Goal: Check status: Check status

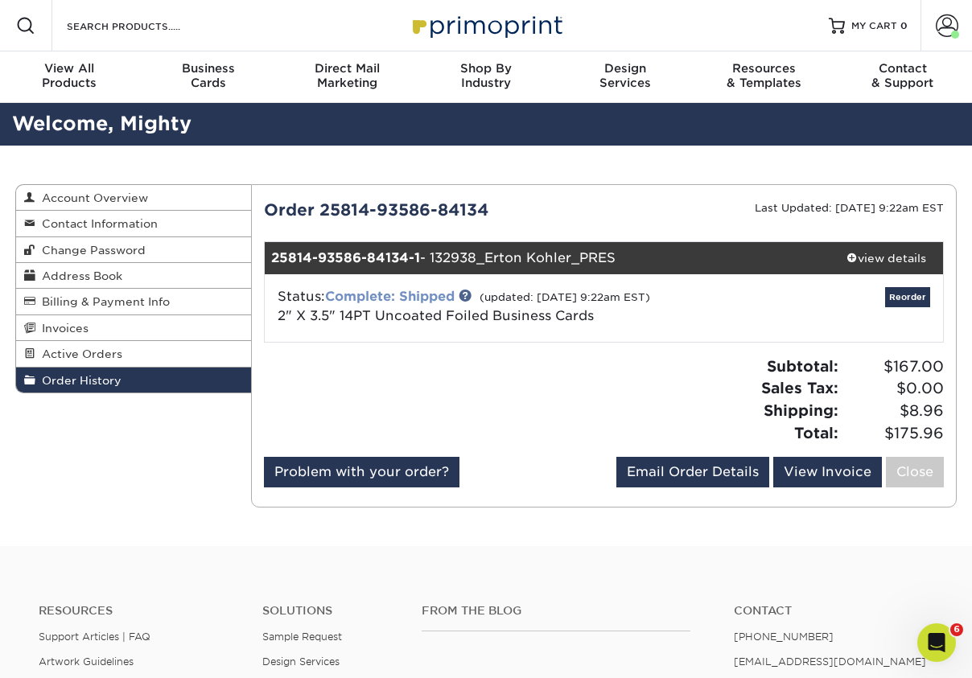
click at [409, 291] on link "Complete: Shipped" at bounding box center [390, 296] width 130 height 15
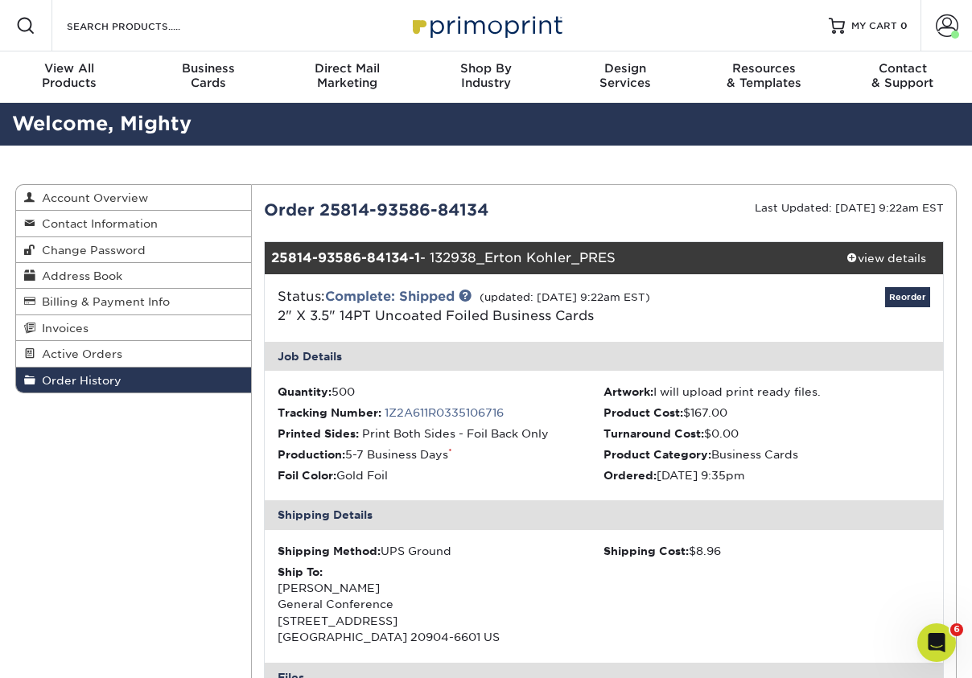
drag, startPoint x: 428, startPoint y: 208, endPoint x: 323, endPoint y: 201, distance: 104.8
click at [323, 201] on div "Order 25814-93586-84134" at bounding box center [428, 210] width 352 height 24
copy div "25814-93586"
click at [67, 329] on span "Invoices" at bounding box center [61, 328] width 53 height 13
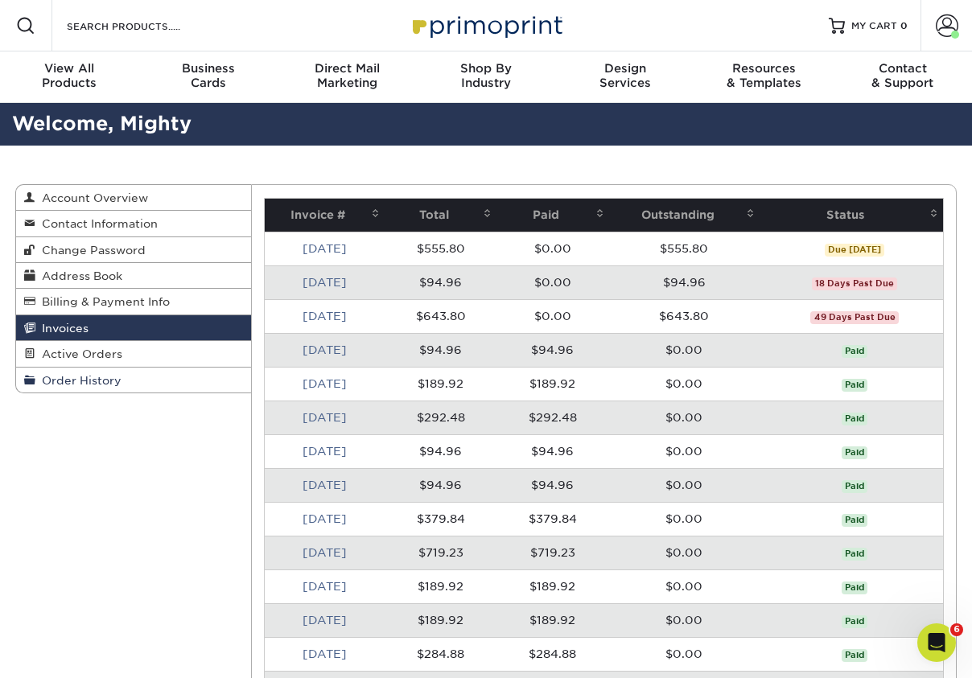
click at [72, 374] on span "Order History" at bounding box center [78, 380] width 86 height 13
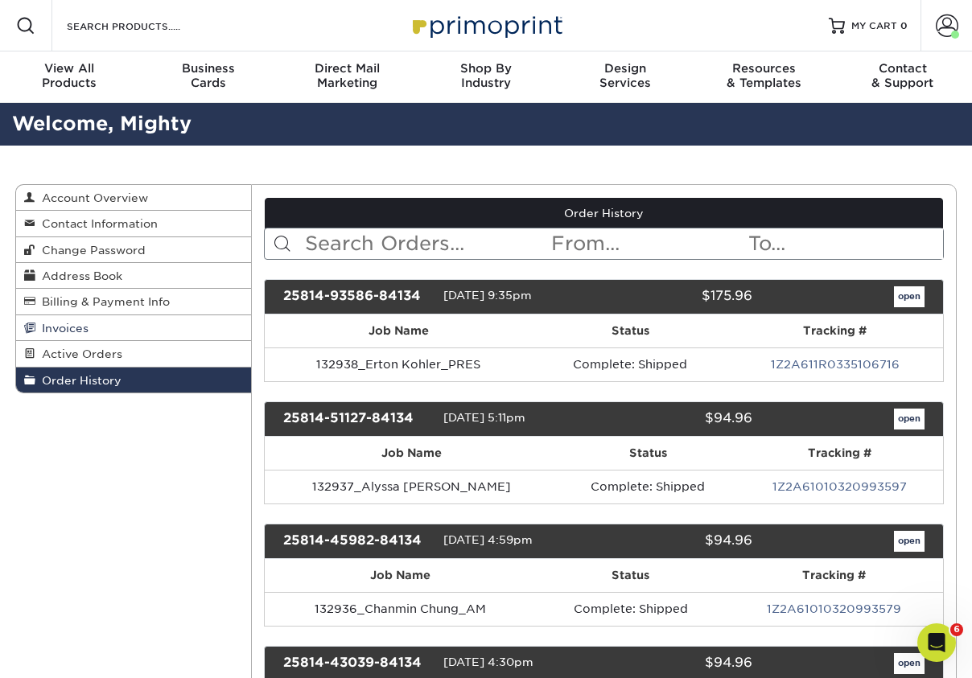
click at [87, 332] on span "Invoices" at bounding box center [61, 328] width 53 height 13
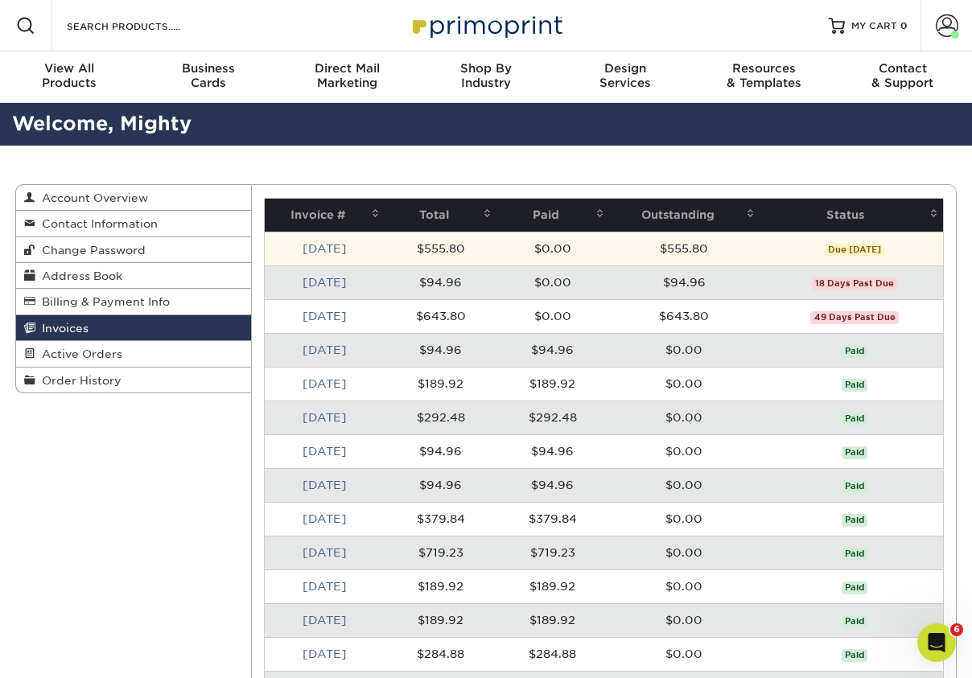
click at [292, 244] on td "[DATE]" at bounding box center [325, 249] width 120 height 34
click at [302, 248] on link "[DATE]" at bounding box center [324, 248] width 44 height 13
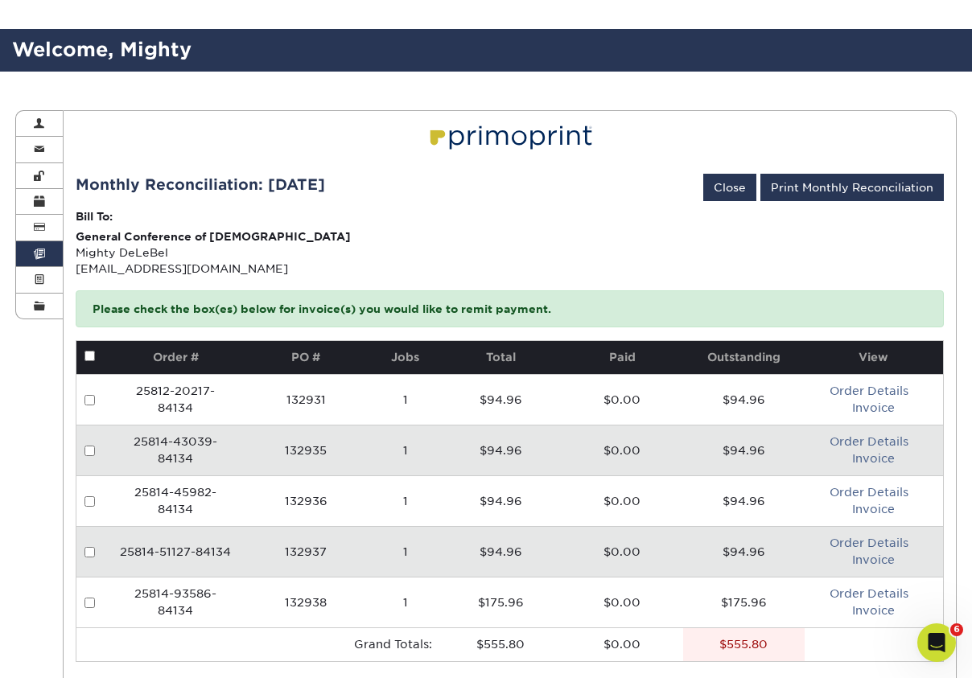
scroll to position [107, 0]
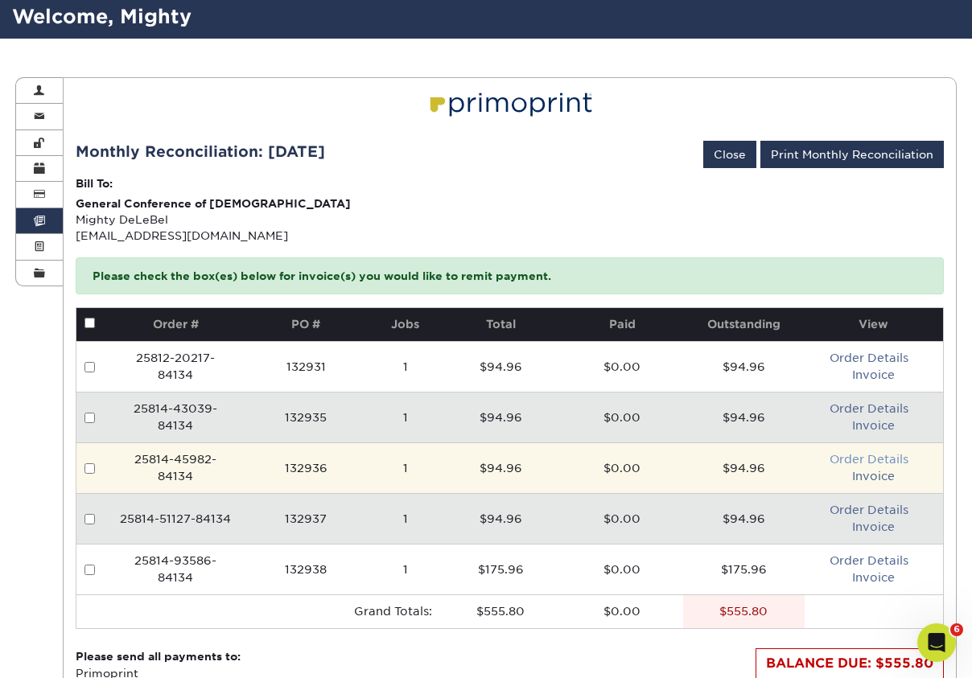
click at [875, 460] on link "Order Details" at bounding box center [868, 459] width 79 height 13
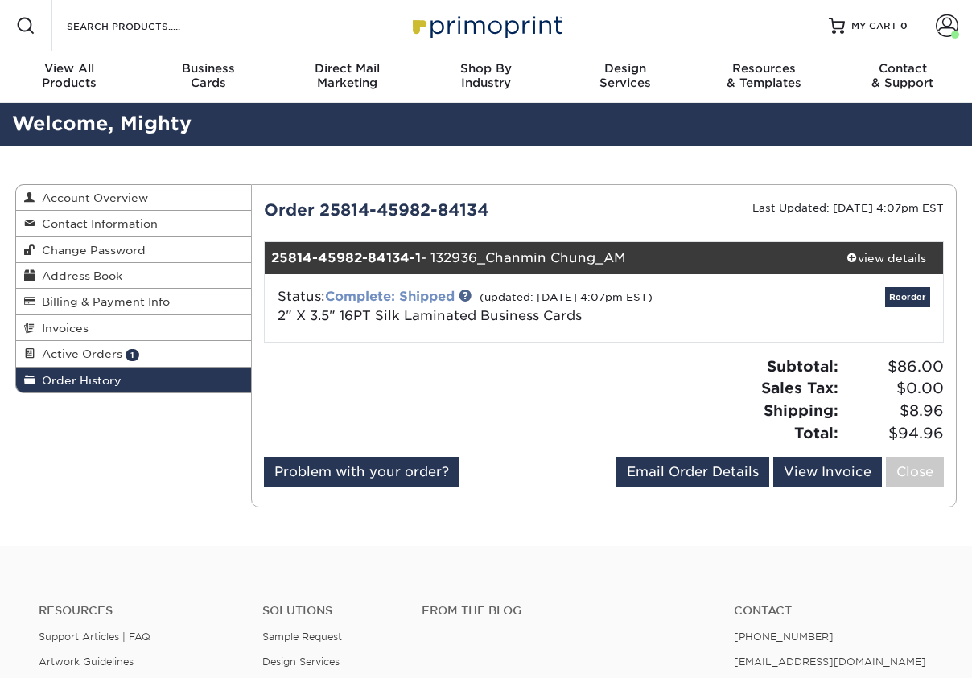
click at [442, 293] on link "Complete: Shipped" at bounding box center [390, 296] width 130 height 15
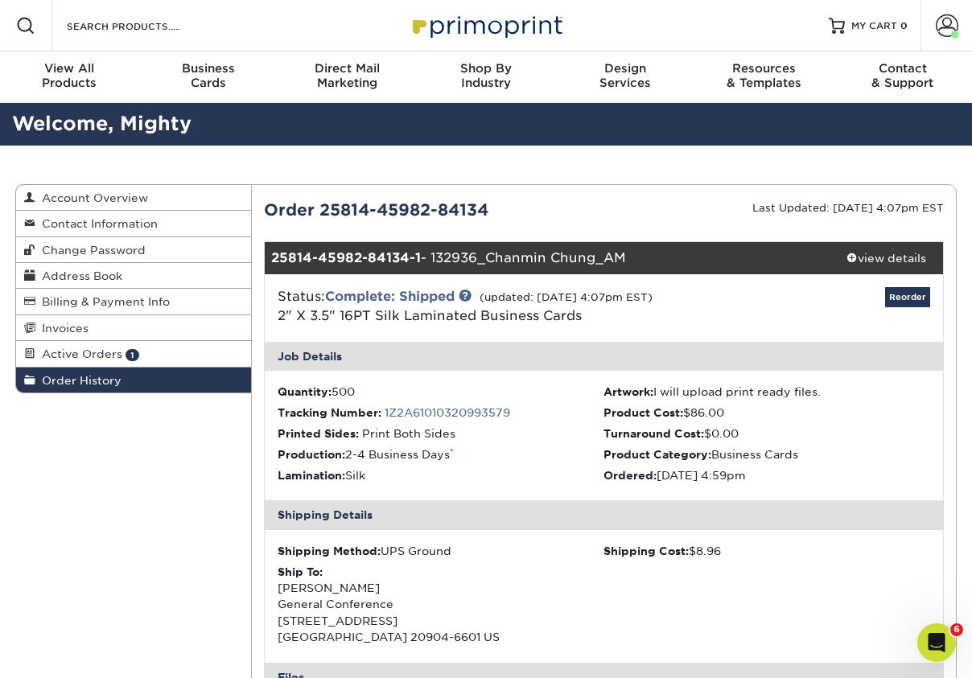
click at [759, 311] on div "Reorder" at bounding box center [828, 308] width 225 height 42
drag, startPoint x: 428, startPoint y: 213, endPoint x: 324, endPoint y: 214, distance: 103.8
click at [324, 214] on div "Order 25814-45982-84134" at bounding box center [428, 210] width 352 height 24
copy div "25814-45982"
click at [324, 214] on div "Order 25814-45982-84134" at bounding box center [428, 210] width 352 height 24
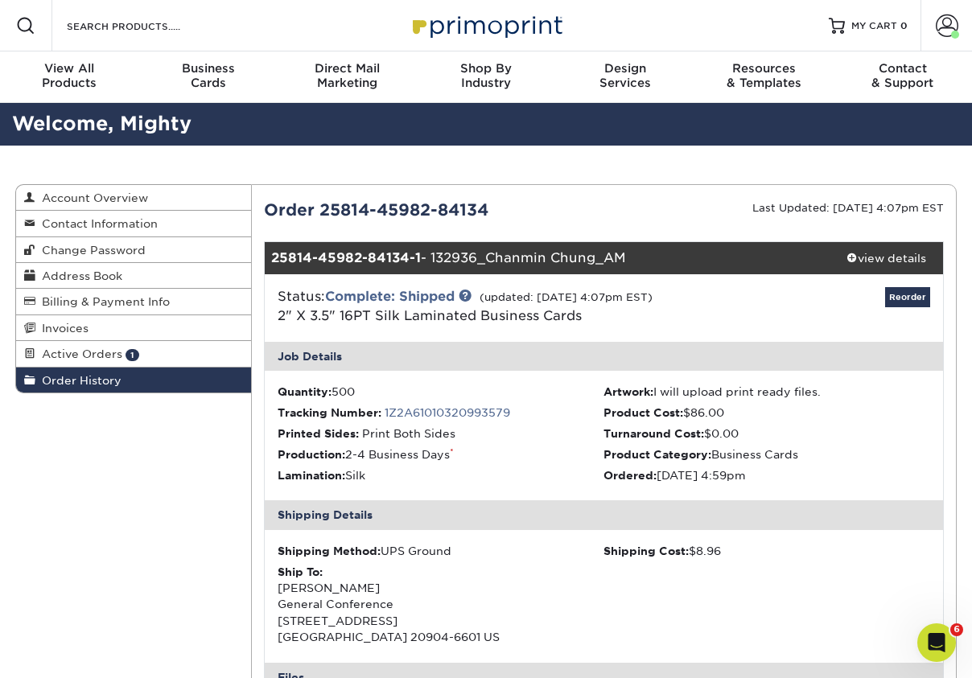
click at [401, 200] on div "Order 25814-45982-84134" at bounding box center [428, 210] width 352 height 24
click at [402, 208] on div "Order 25814-45982-84134" at bounding box center [428, 210] width 352 height 24
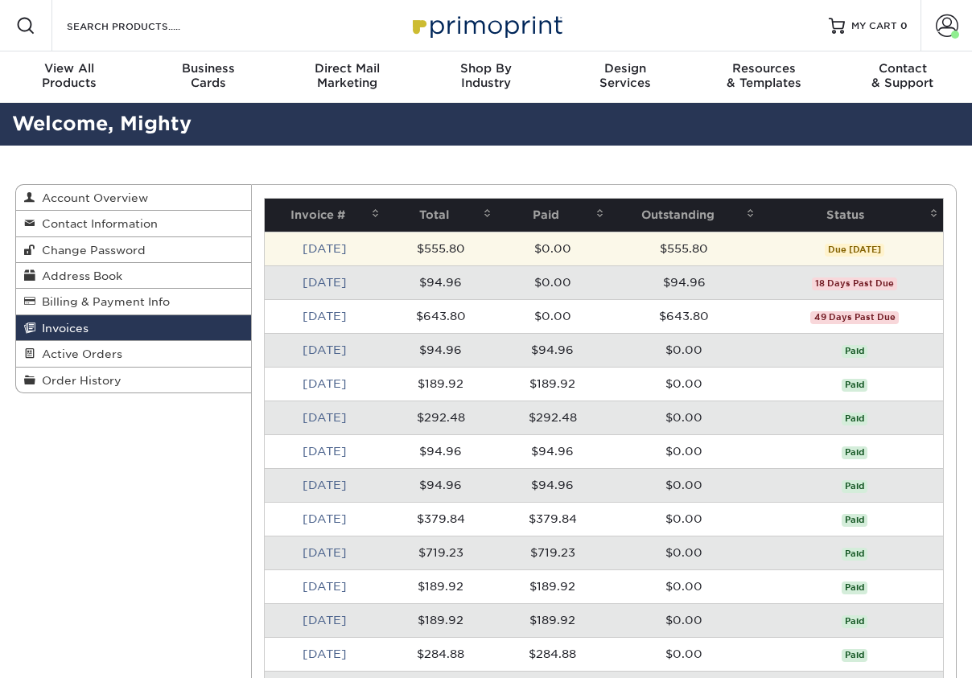
click at [341, 234] on td "[DATE]" at bounding box center [325, 249] width 120 height 34
click at [331, 249] on link "[DATE]" at bounding box center [324, 248] width 44 height 13
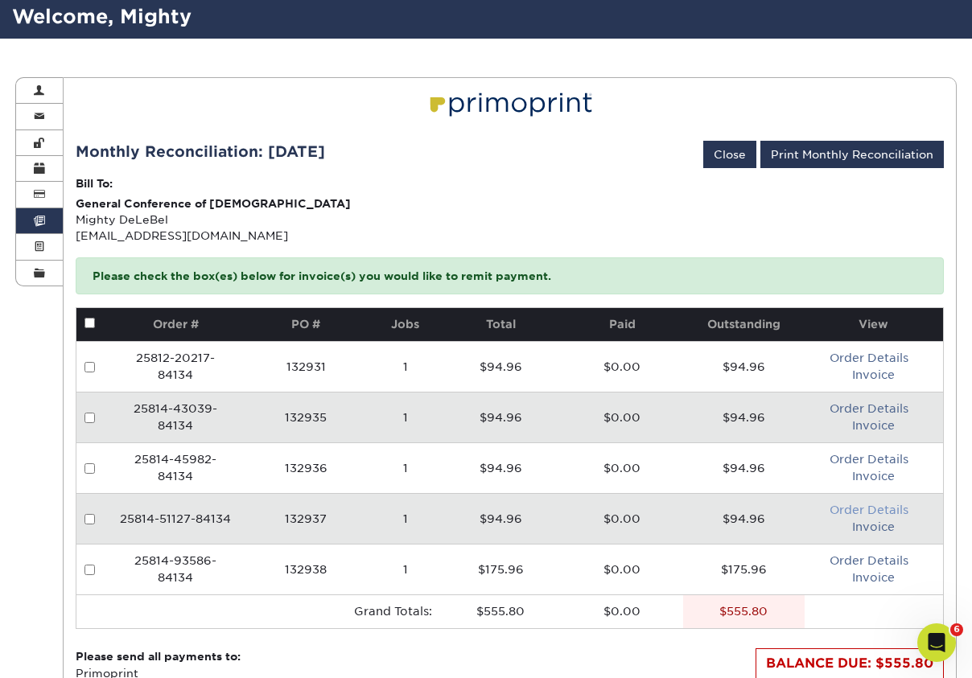
click at [883, 506] on link "Order Details" at bounding box center [868, 510] width 79 height 13
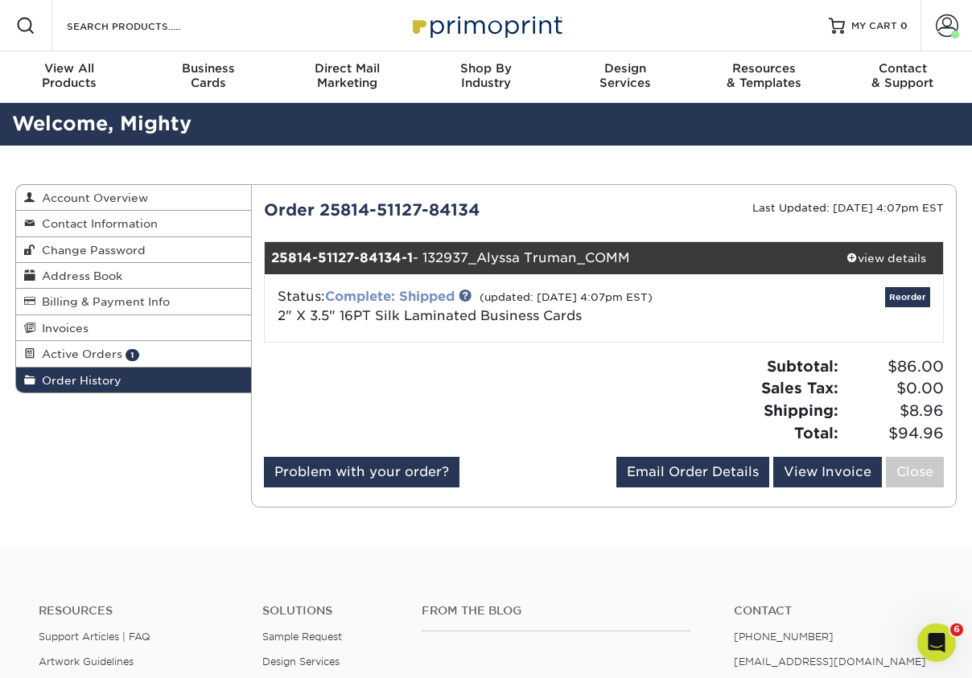
click at [414, 295] on link "Complete: Shipped" at bounding box center [390, 296] width 130 height 15
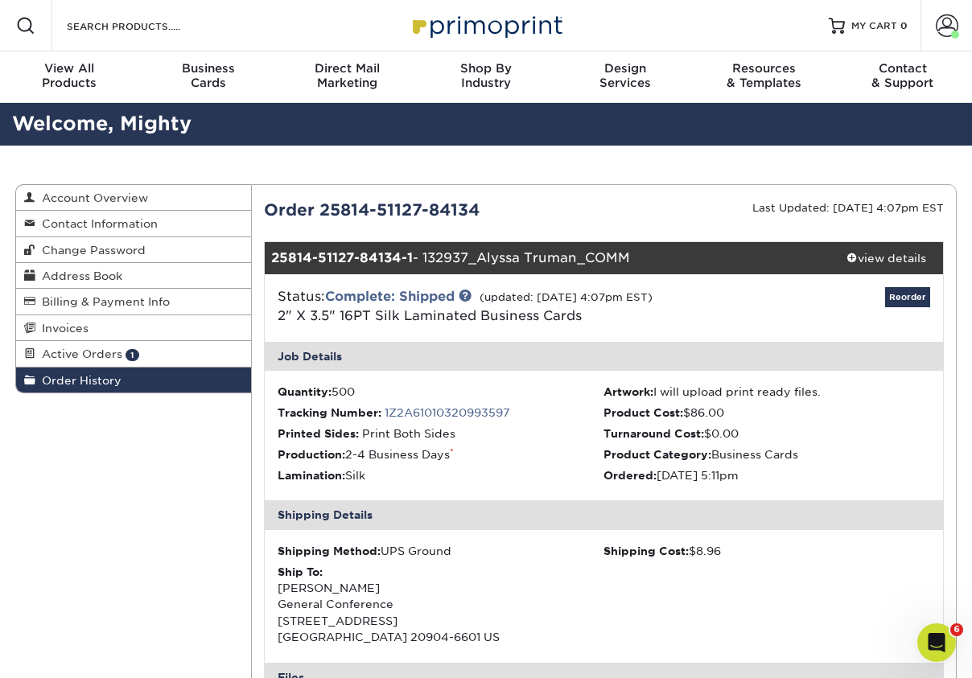
drag, startPoint x: 420, startPoint y: 207, endPoint x: 320, endPoint y: 204, distance: 99.8
click at [320, 204] on div "Order 25814-51127-84134" at bounding box center [428, 210] width 352 height 24
copy div "25814-51127"
click at [325, 203] on div "Order 25814-51127-84134" at bounding box center [428, 210] width 352 height 24
click at [418, 296] on link "Complete: Shipped" at bounding box center [390, 296] width 130 height 15
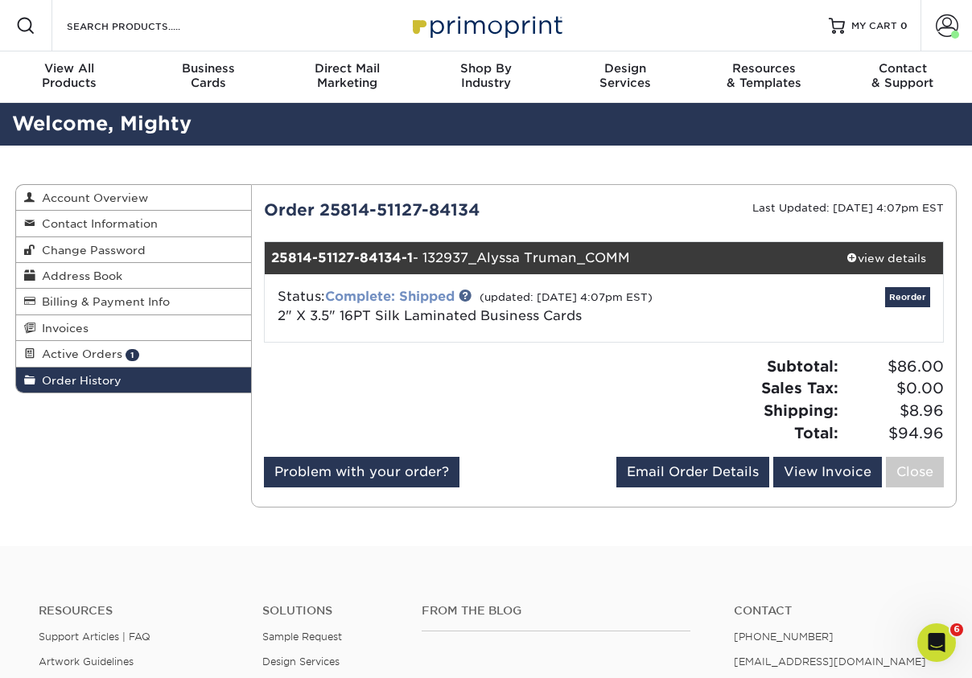
click at [418, 296] on link "Complete: Shipped" at bounding box center [390, 296] width 130 height 15
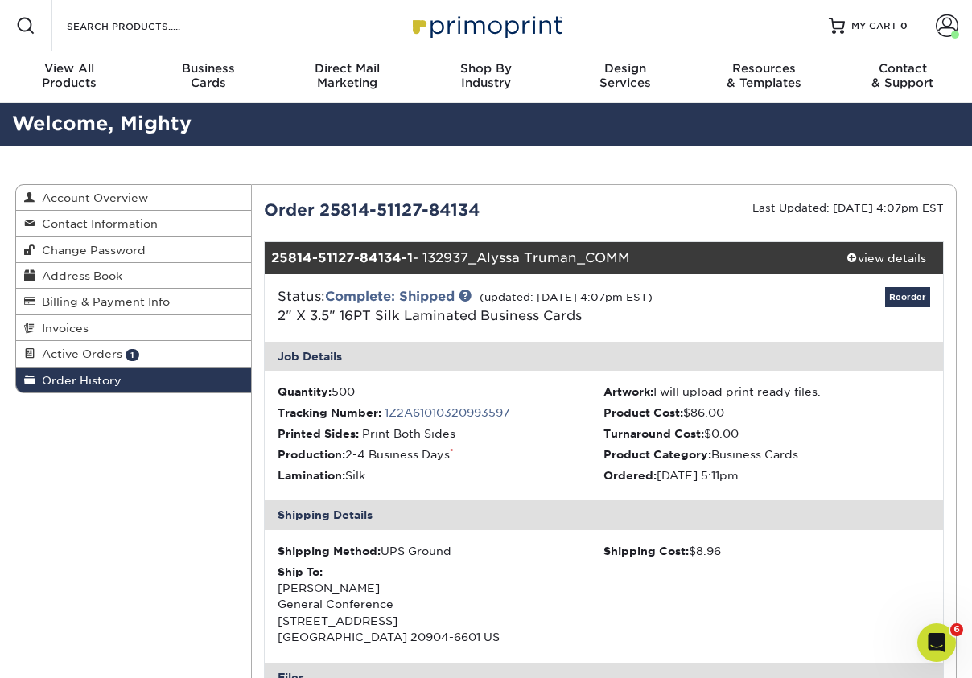
click at [403, 414] on link "1Z2A61010320993597" at bounding box center [447, 412] width 125 height 13
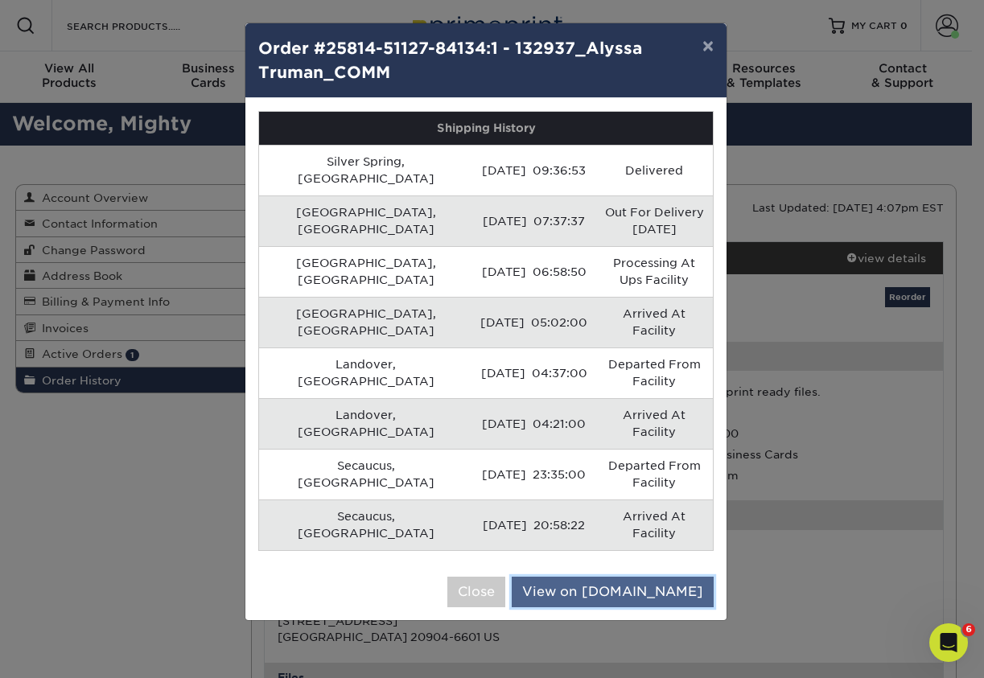
click at [634, 577] on link "View on UPS.com" at bounding box center [613, 592] width 202 height 31
click at [652, 577] on link "View on UPS.com" at bounding box center [613, 592] width 202 height 31
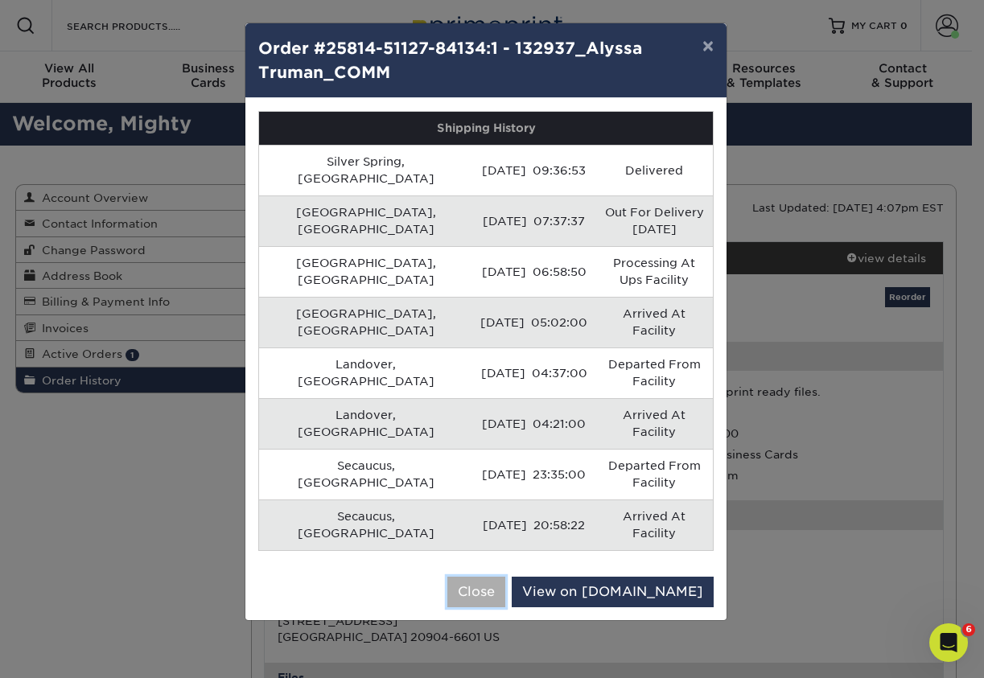
click at [505, 577] on button "Close" at bounding box center [476, 592] width 58 height 31
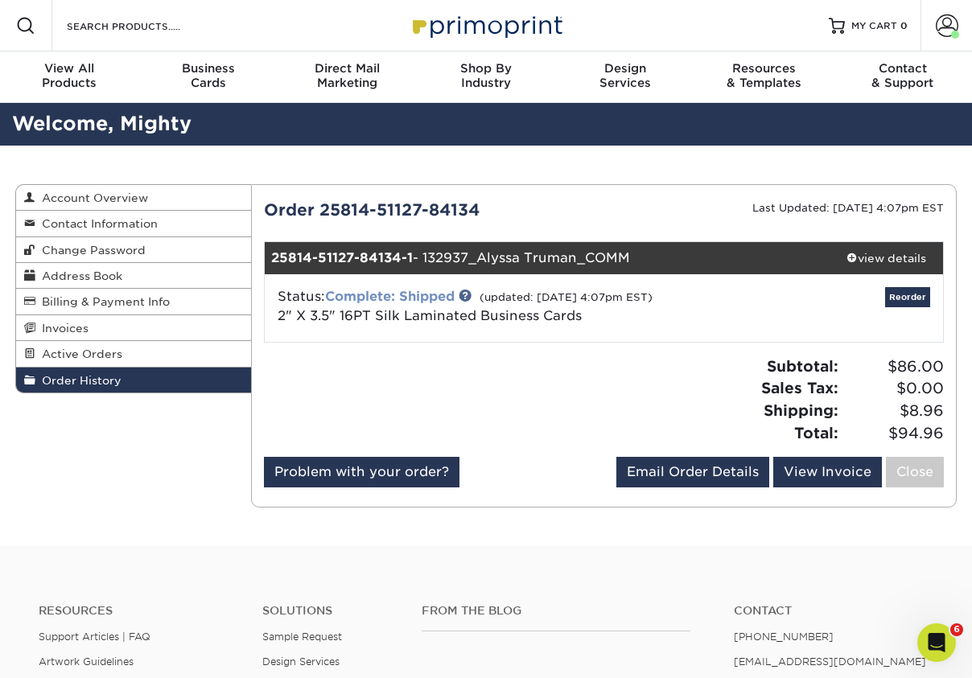
click at [393, 298] on link "Complete: Shipped" at bounding box center [390, 296] width 130 height 15
click at [401, 297] on link "Complete: Shipped" at bounding box center [390, 296] width 130 height 15
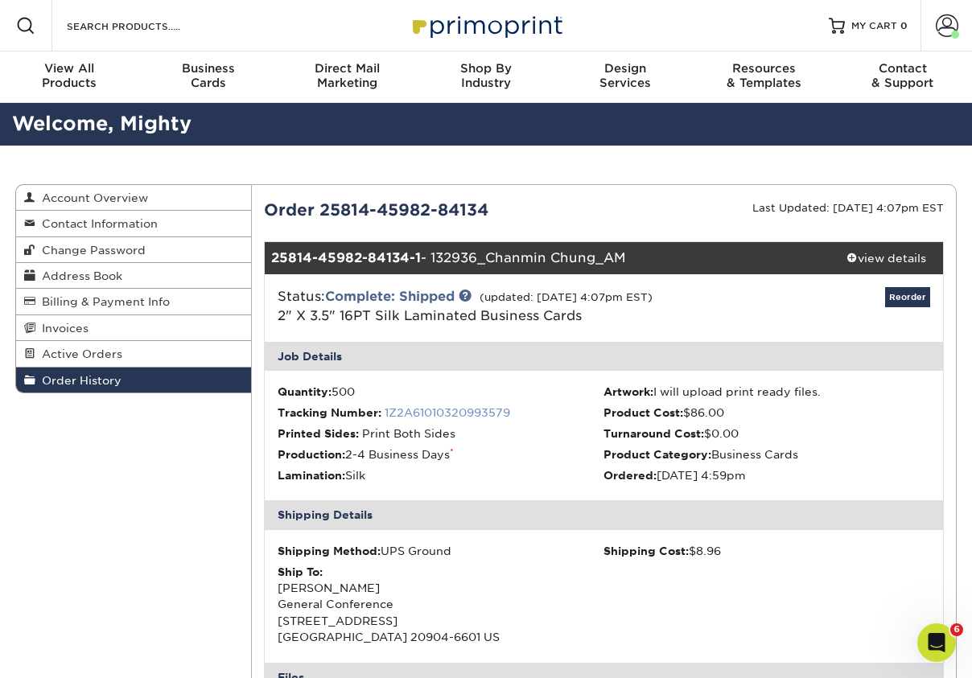
click at [447, 413] on link "1Z2A61010320993579" at bounding box center [447, 412] width 125 height 13
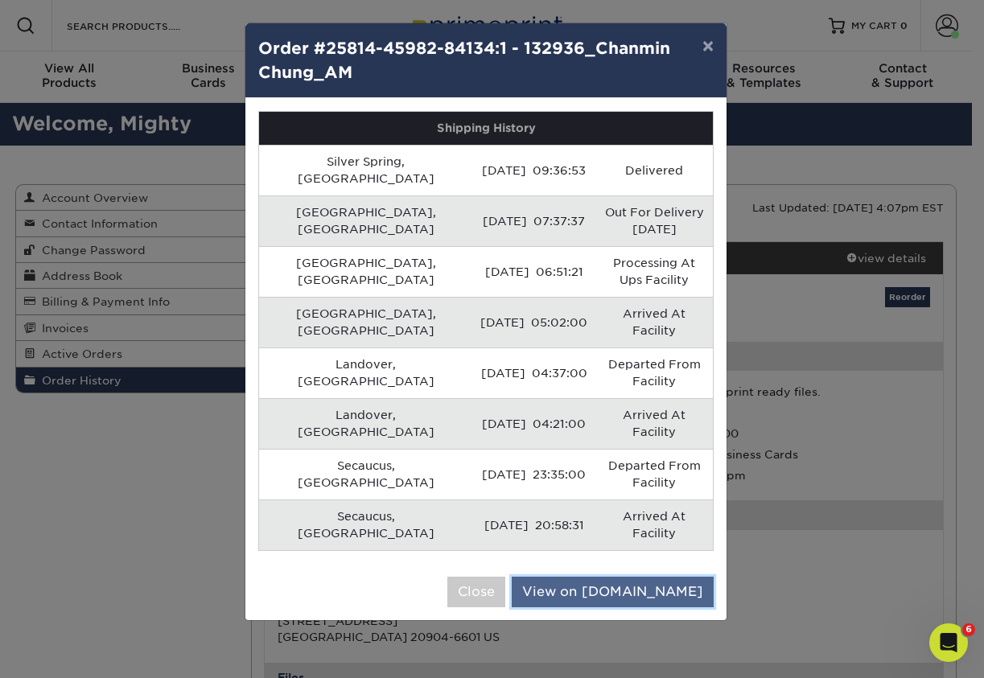
click at [636, 577] on link "View on UPS.com" at bounding box center [613, 592] width 202 height 31
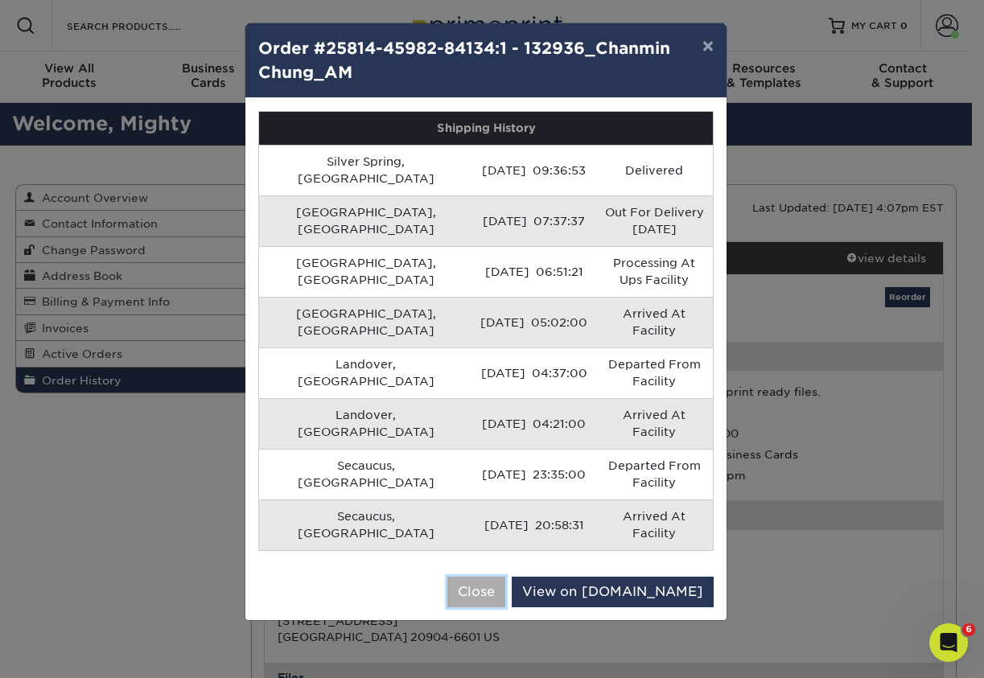
click at [505, 577] on button "Close" at bounding box center [476, 592] width 58 height 31
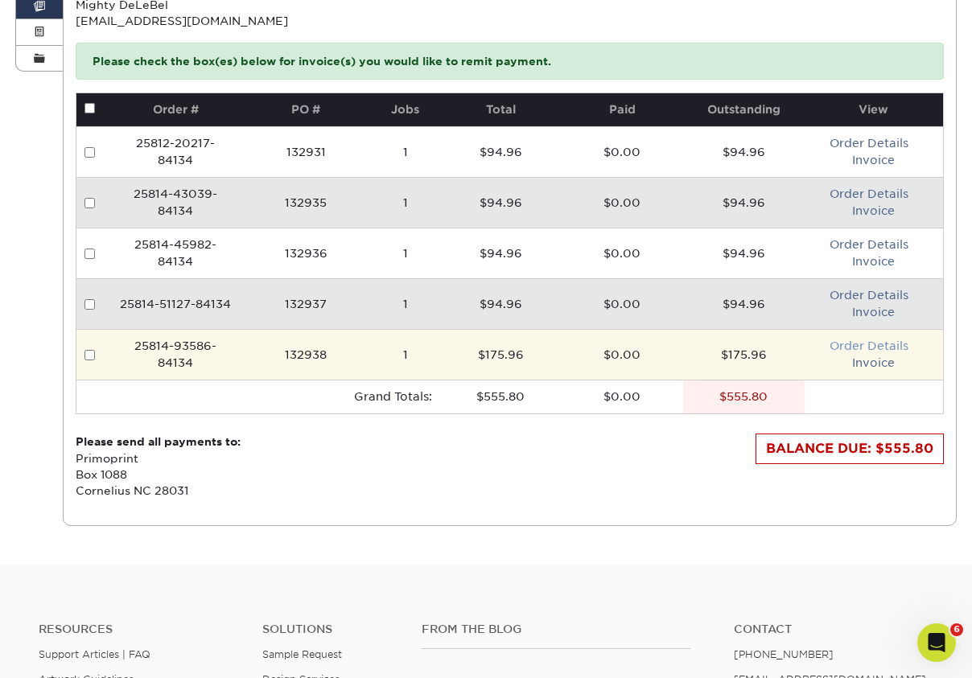
click at [830, 344] on link "Order Details" at bounding box center [868, 345] width 79 height 13
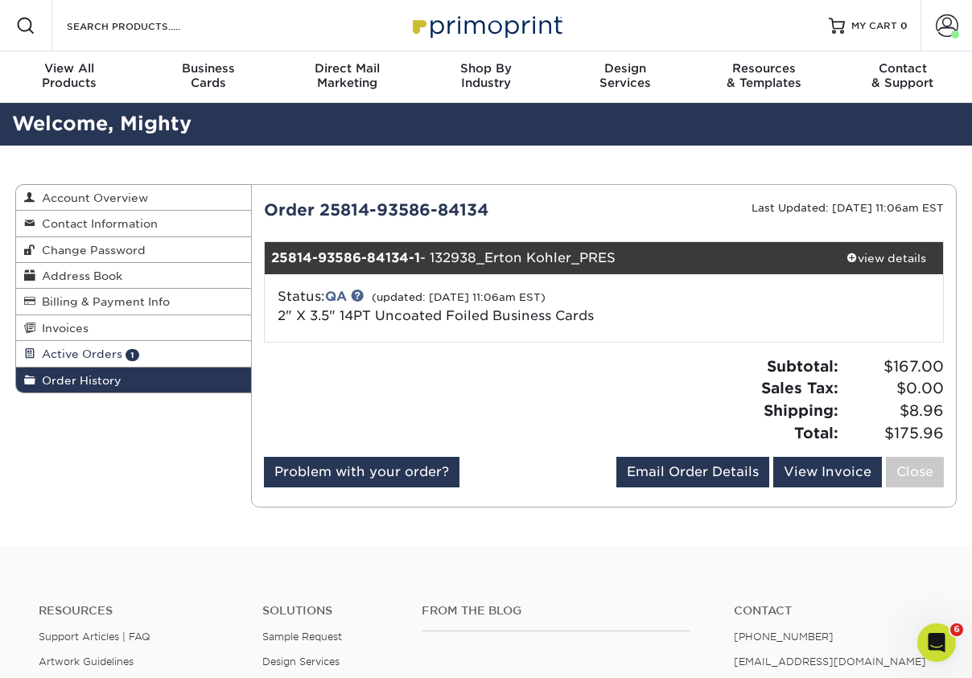
click at [68, 352] on span "Active Orders" at bounding box center [78, 354] width 87 height 13
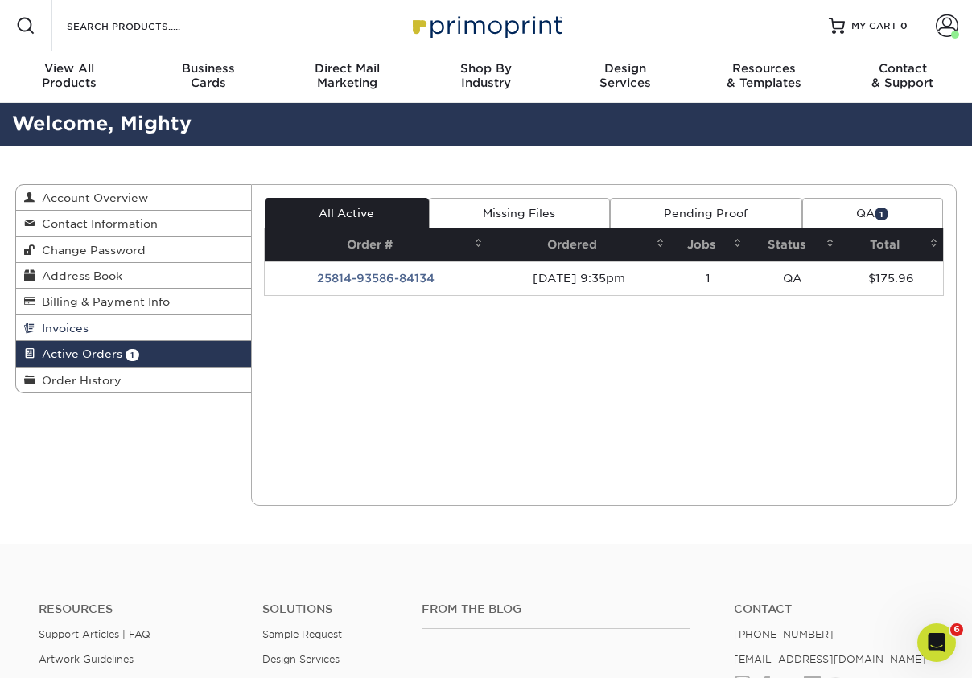
click at [66, 329] on span "Invoices" at bounding box center [61, 328] width 53 height 13
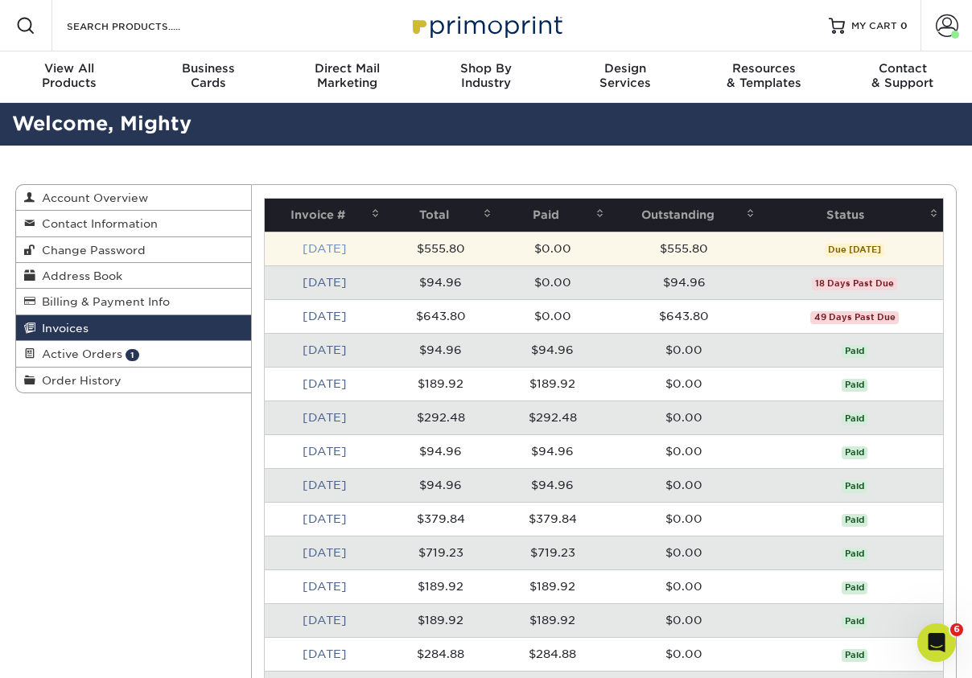
click at [327, 249] on link "[DATE]" at bounding box center [324, 248] width 44 height 13
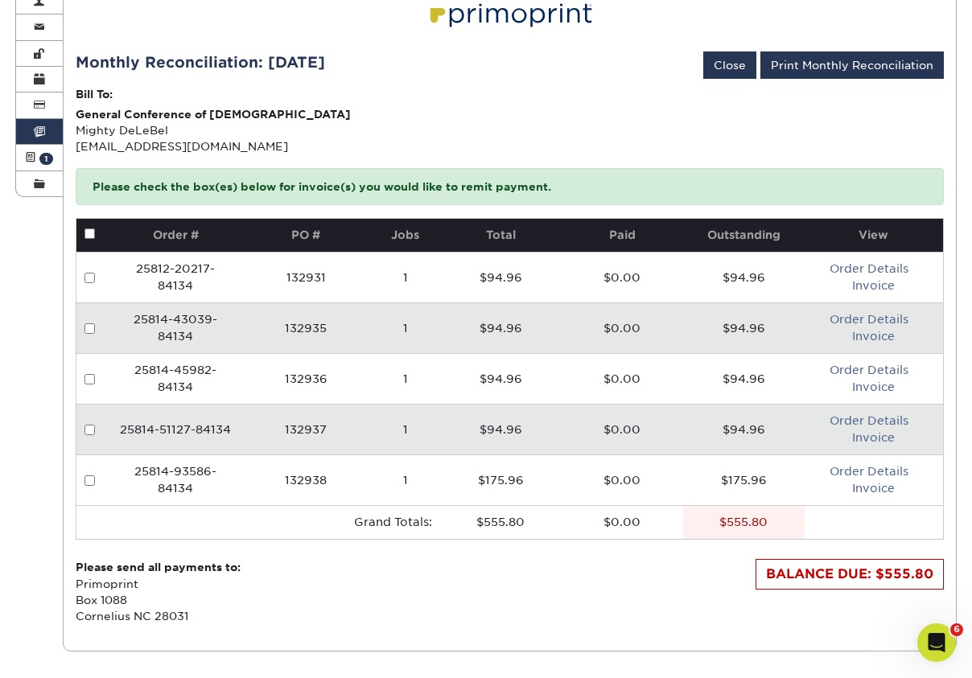
scroll to position [215, 0]
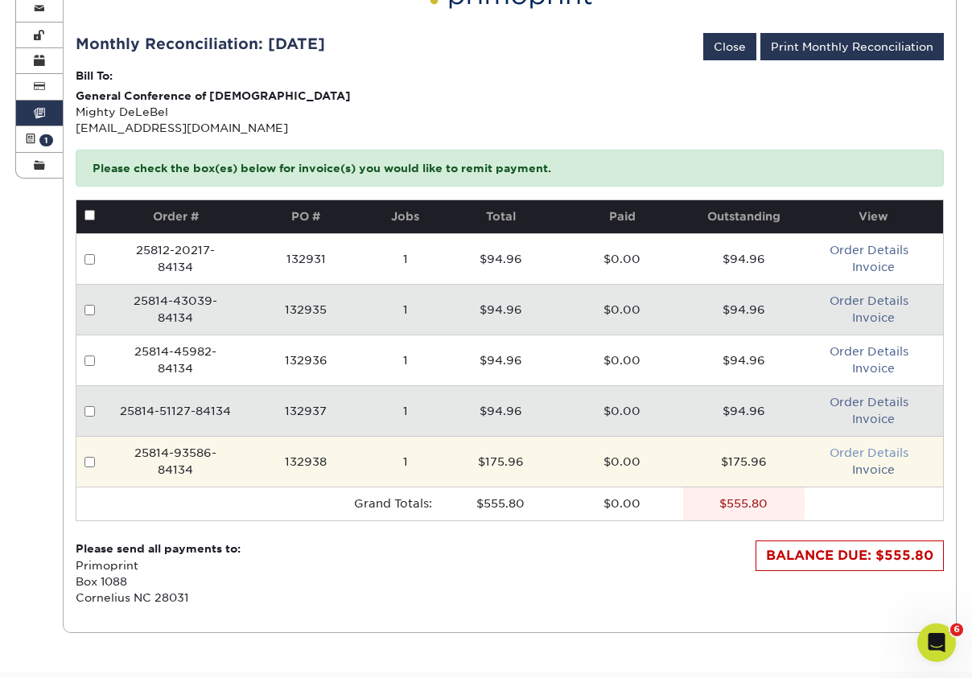
click at [879, 450] on link "Order Details" at bounding box center [868, 452] width 79 height 13
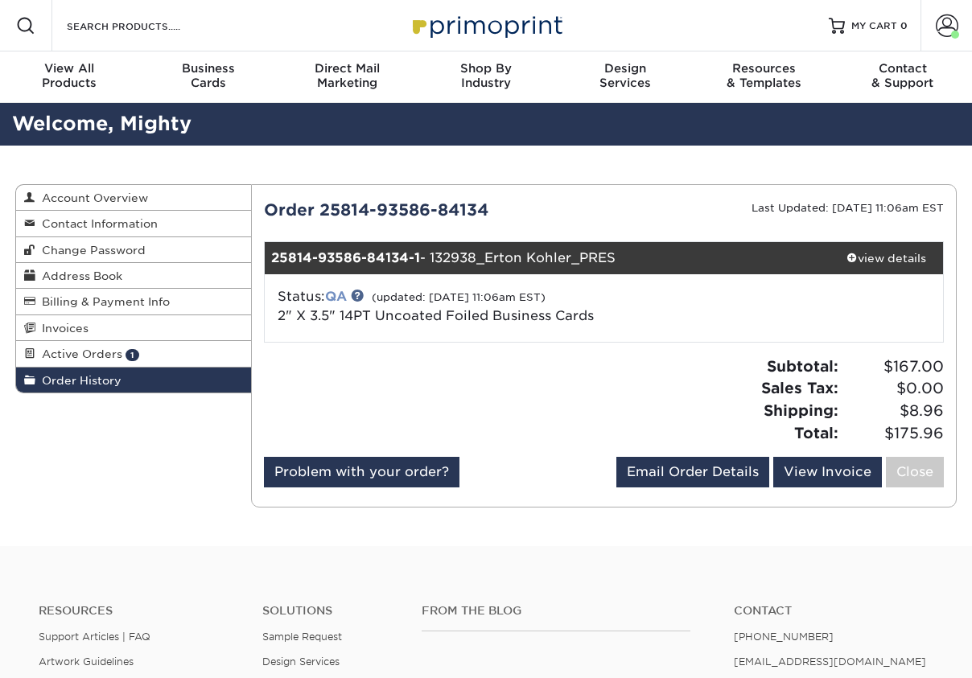
click at [337, 295] on link "QA" at bounding box center [336, 296] width 22 height 15
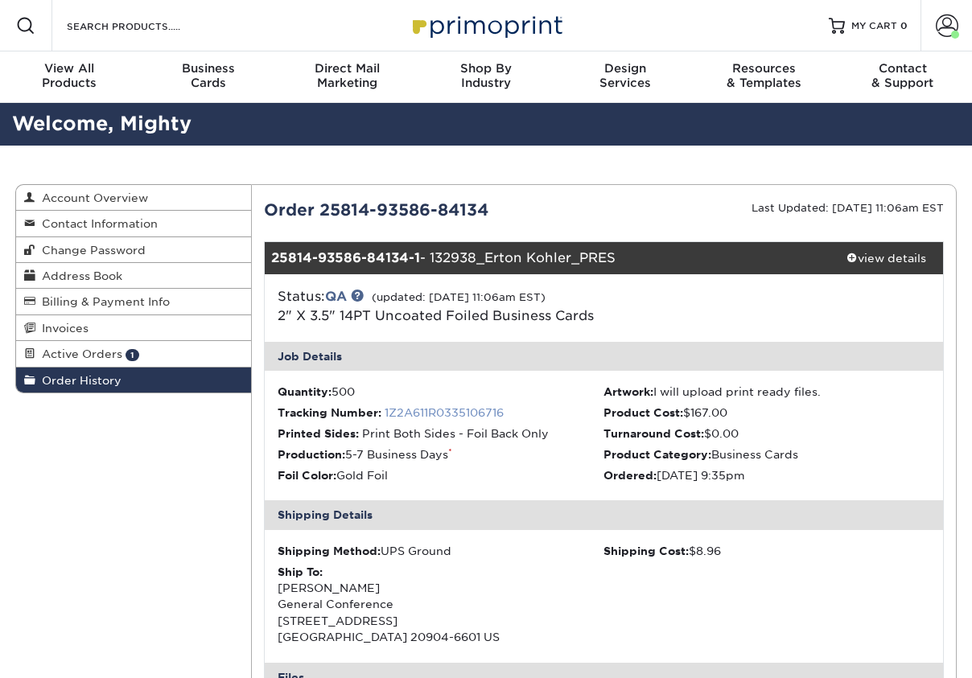
click at [425, 413] on link "1Z2A611R0335106716" at bounding box center [444, 412] width 119 height 13
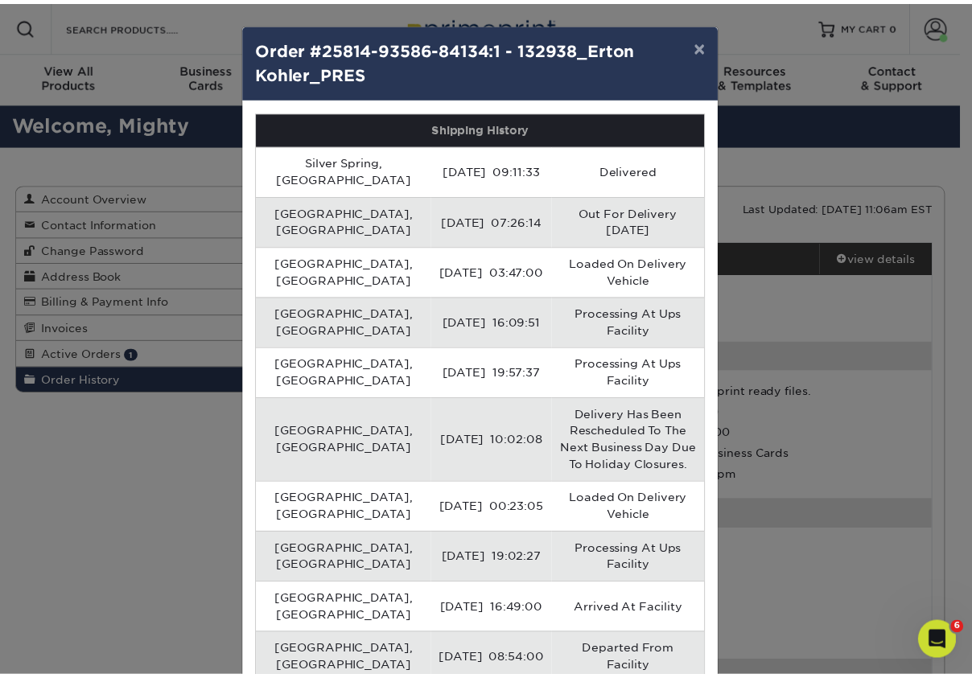
scroll to position [84, 0]
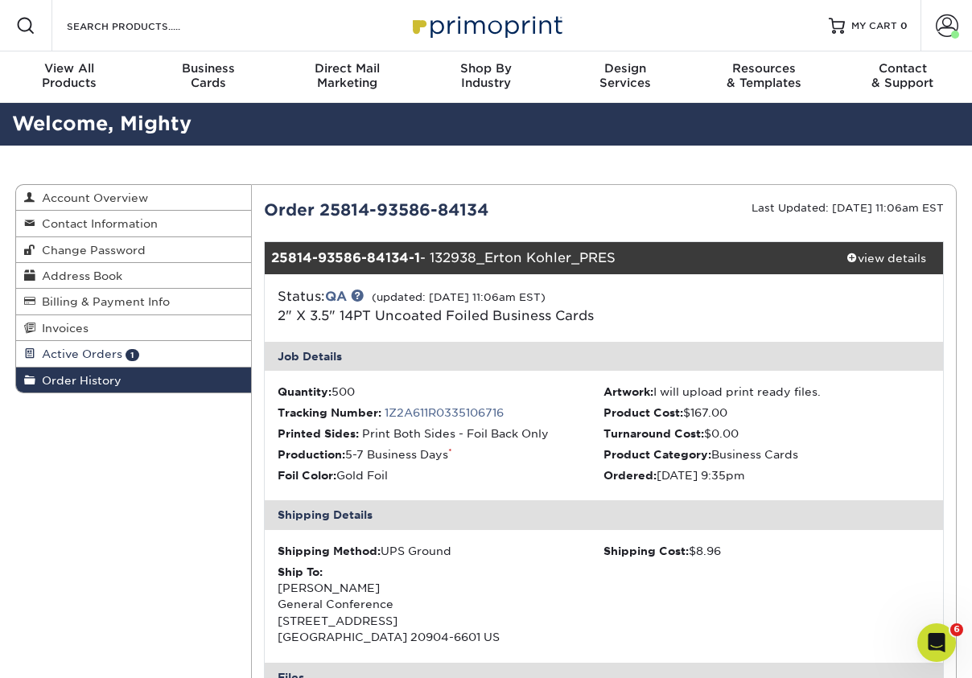
click at [65, 349] on span "Active Orders" at bounding box center [78, 354] width 87 height 13
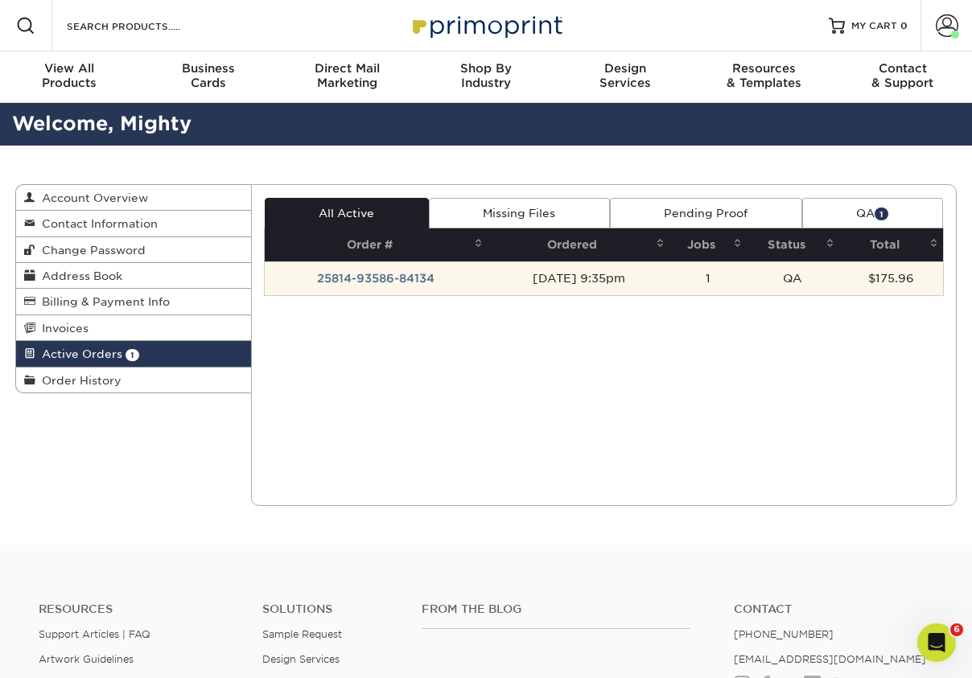
click at [403, 278] on td "25814-93586-84134" at bounding box center [377, 278] width 224 height 34
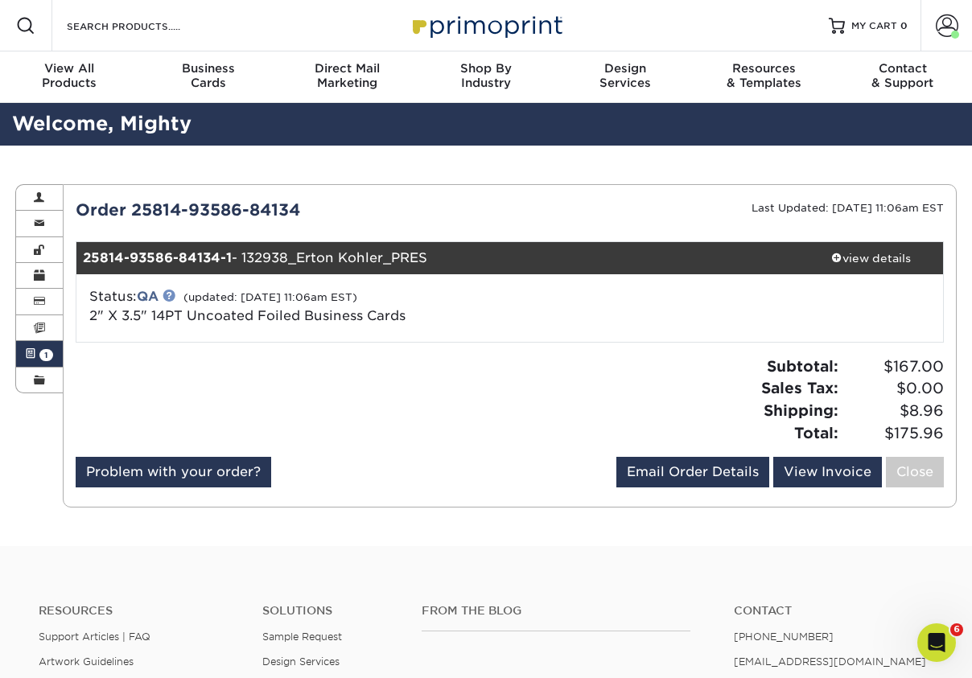
click at [175, 295] on link at bounding box center [169, 295] width 13 height 13
click at [154, 293] on link "QA" at bounding box center [148, 296] width 22 height 15
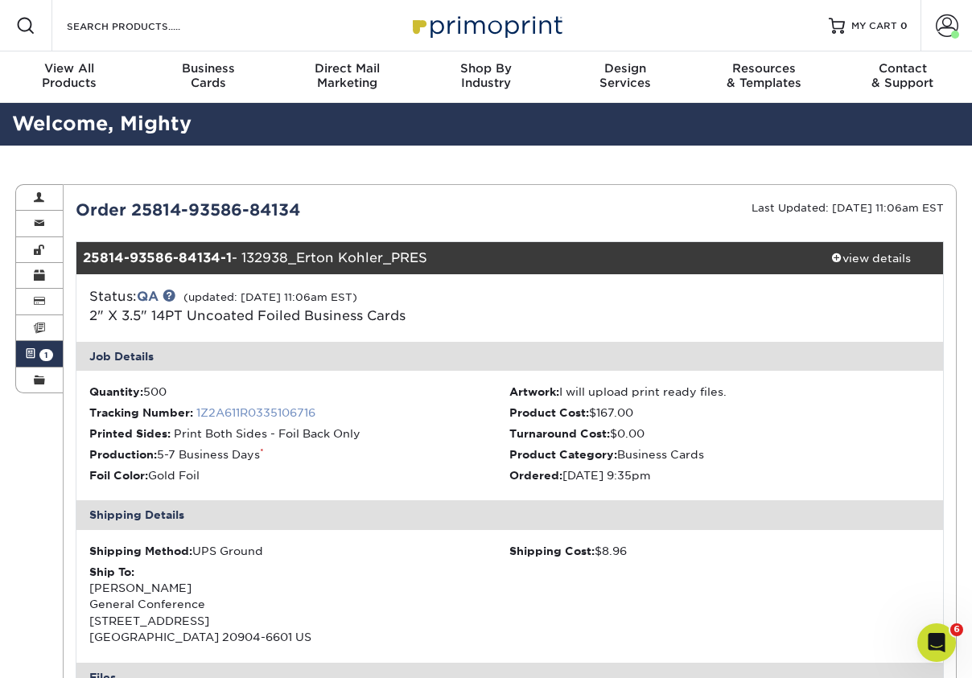
click at [254, 412] on link "1Z2A611R0335106716" at bounding box center [255, 412] width 119 height 13
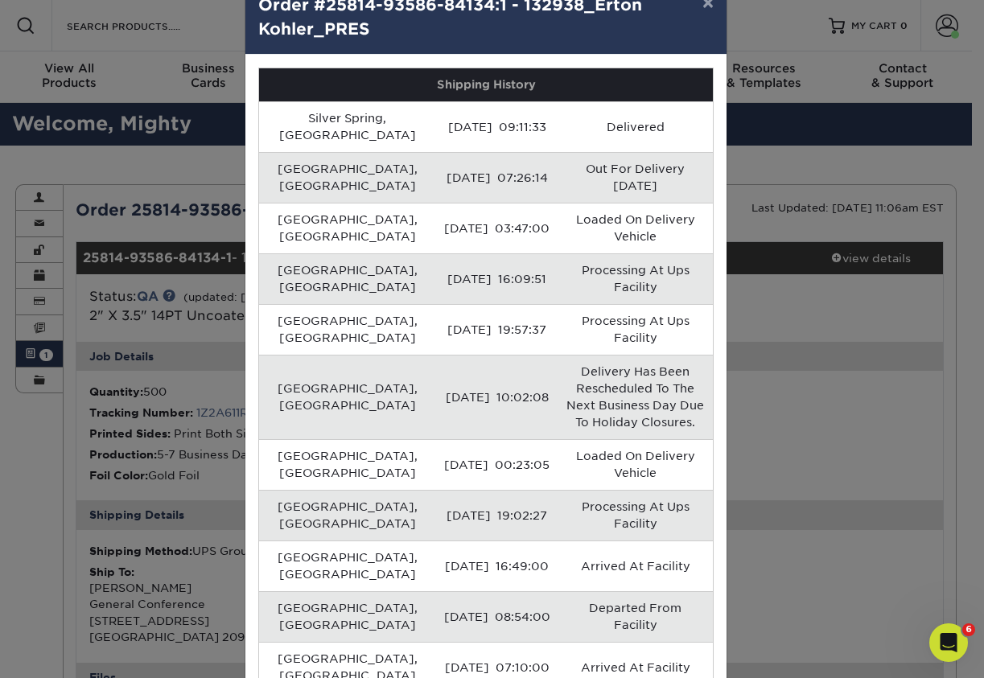
scroll to position [84, 0]
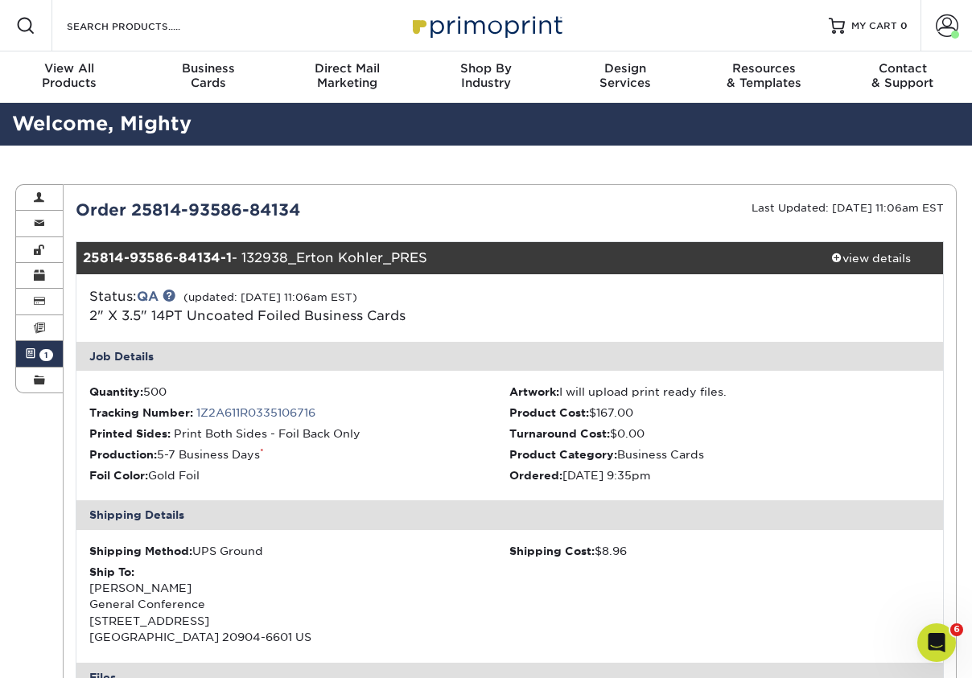
click at [227, 204] on div "Order 25814-93586-84134" at bounding box center [287, 210] width 446 height 24
click at [244, 412] on link "1Z2A611R0335106716" at bounding box center [255, 412] width 119 height 13
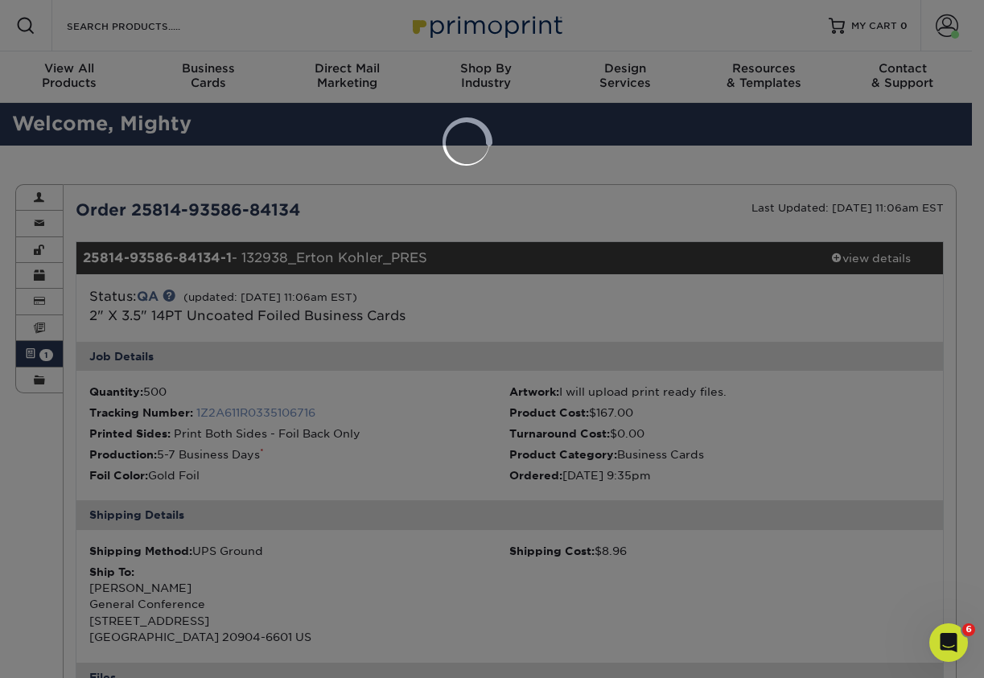
scroll to position [0, 0]
click at [474, 315] on div at bounding box center [492, 339] width 984 height 678
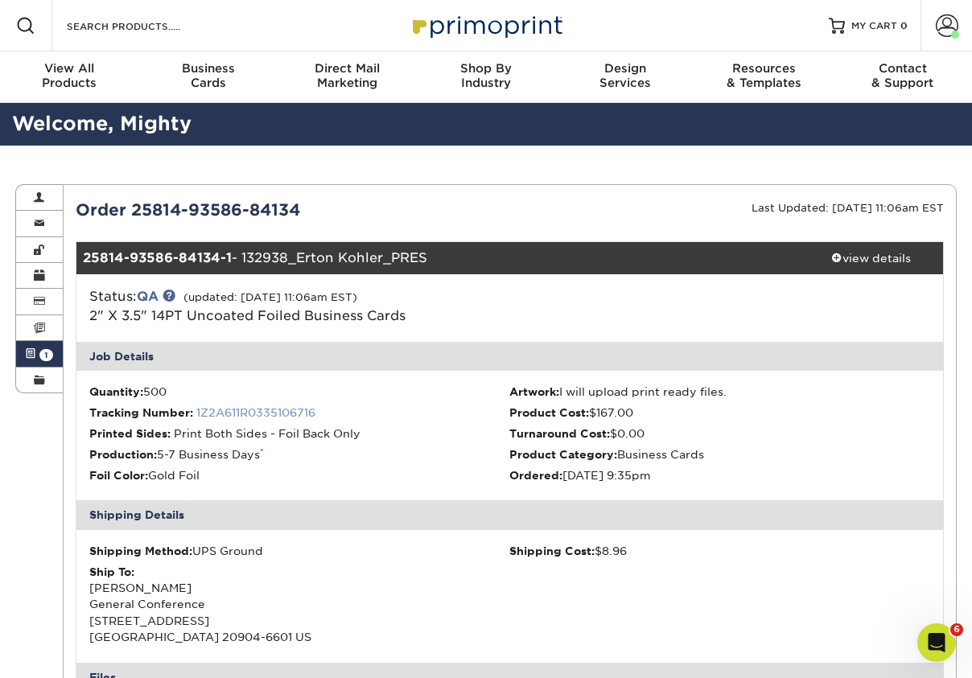
click at [261, 406] on link "1Z2A611R0335106716" at bounding box center [255, 412] width 119 height 13
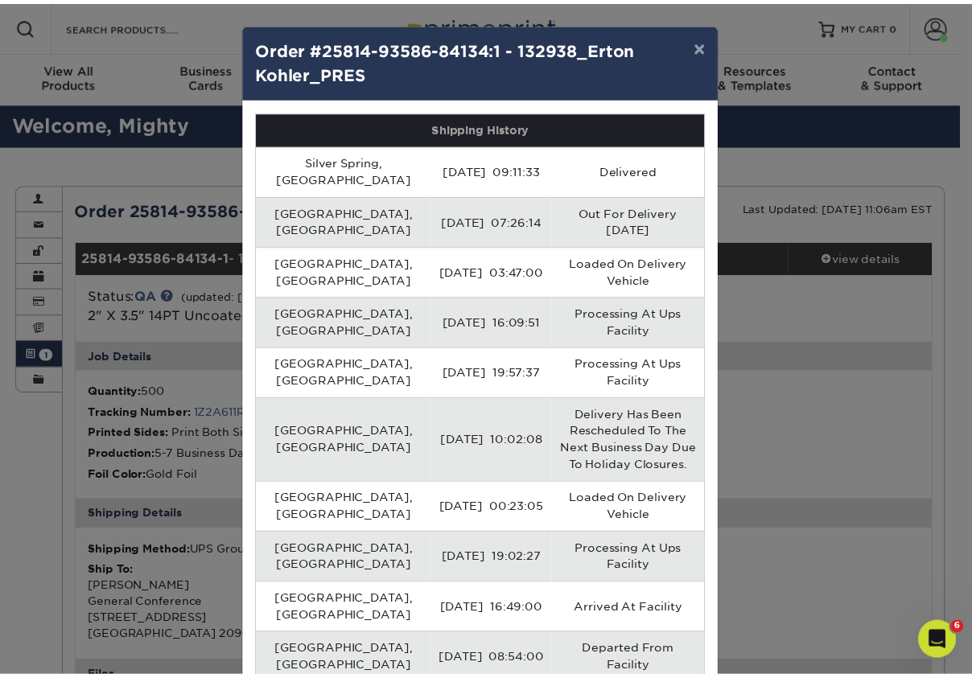
scroll to position [84, 0]
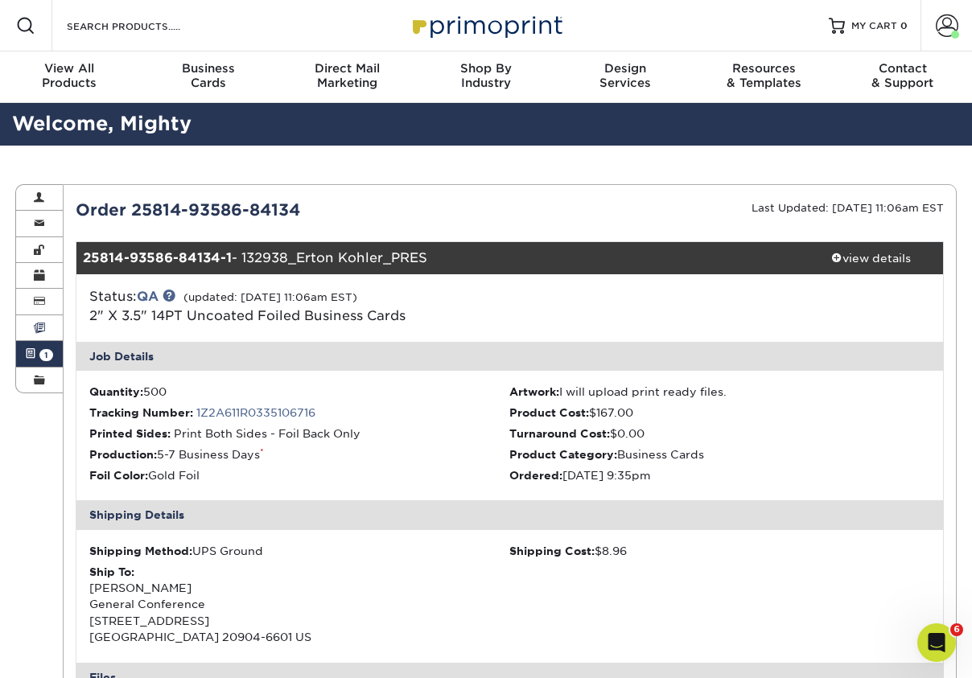
click at [21, 325] on link "Invoices" at bounding box center [39, 328] width 47 height 26
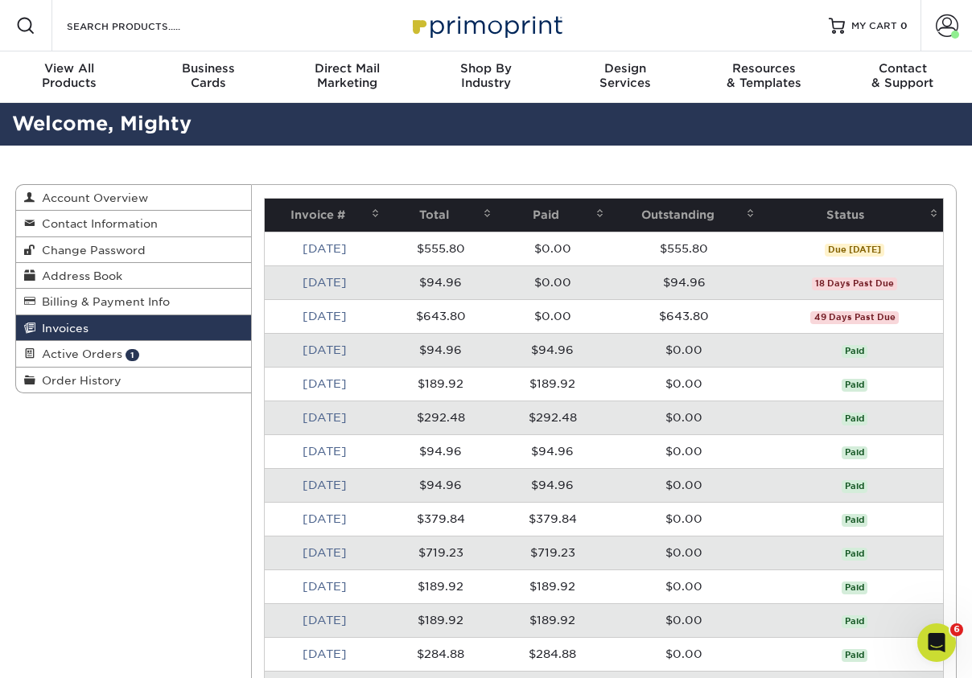
click at [73, 336] on link "Invoices" at bounding box center [133, 328] width 235 height 26
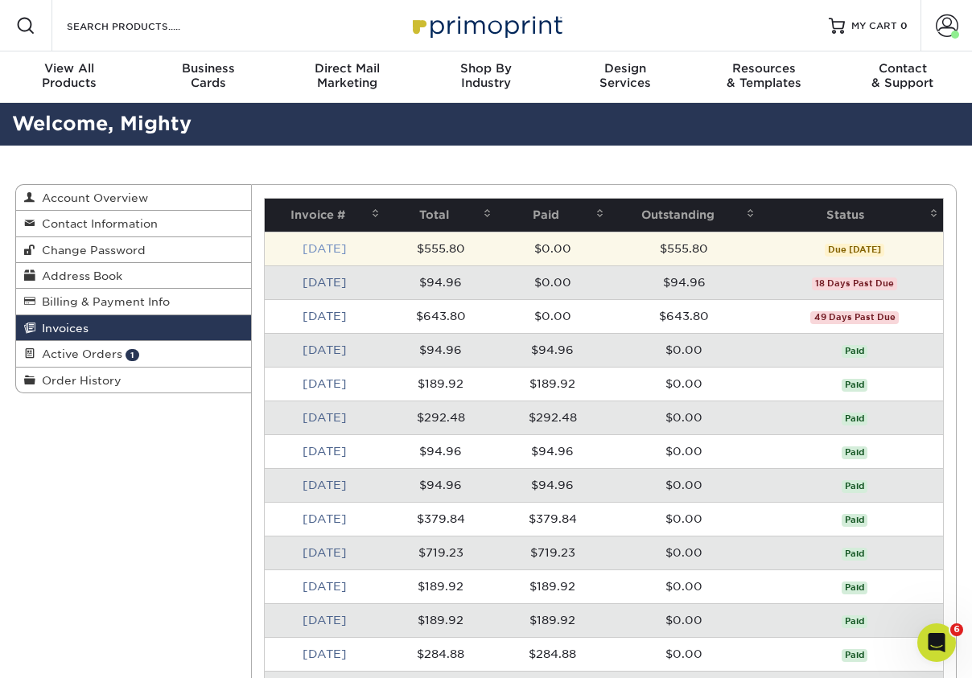
click at [335, 252] on link "[DATE]" at bounding box center [324, 248] width 44 height 13
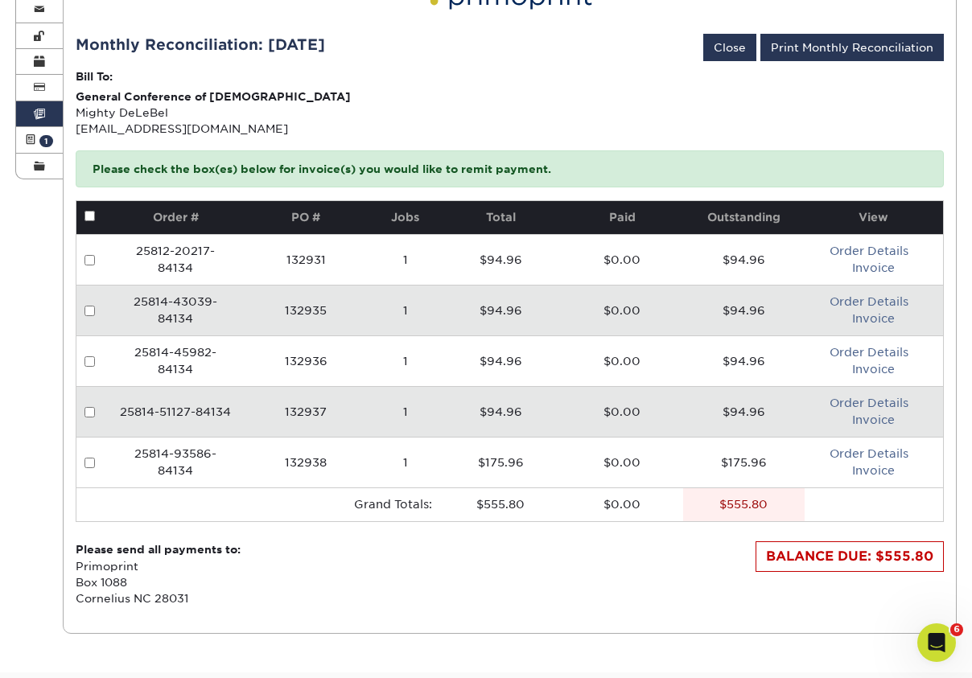
scroll to position [215, 0]
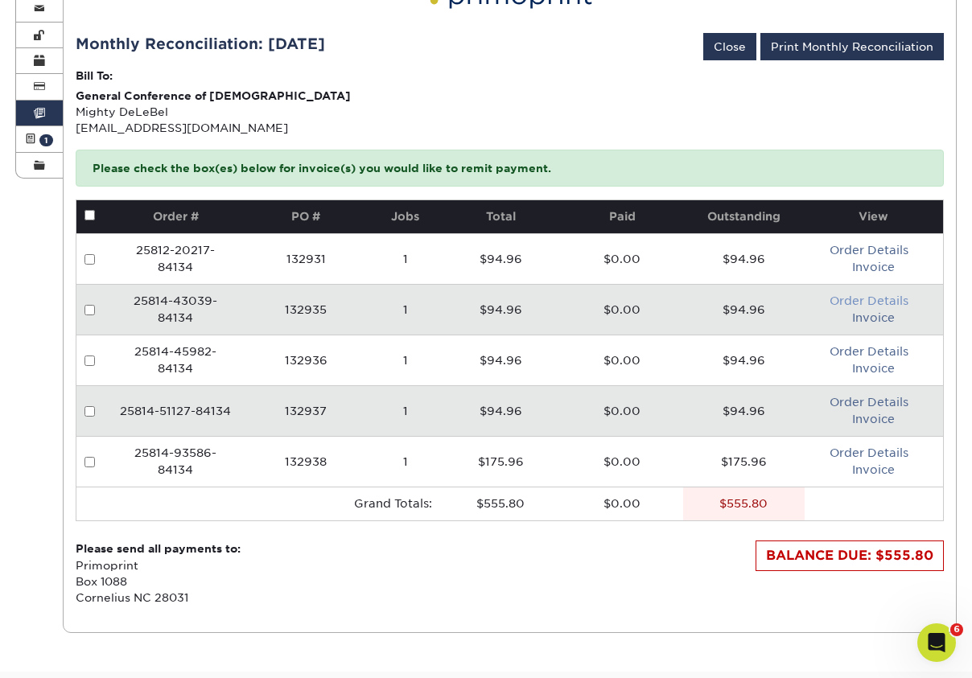
click at [901, 299] on link "Order Details" at bounding box center [868, 300] width 79 height 13
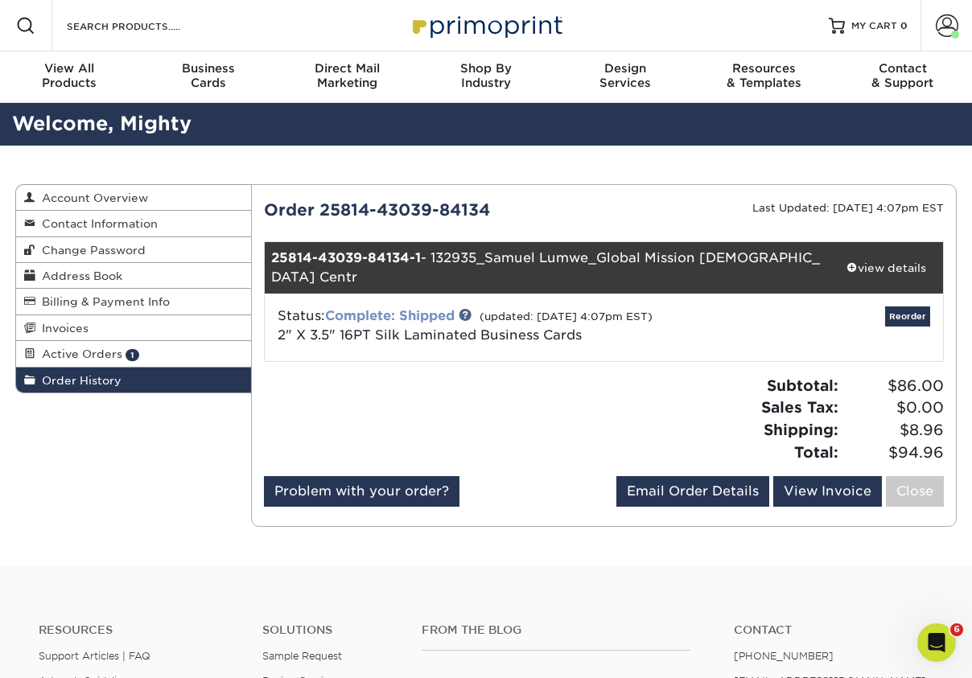
click at [438, 308] on link "Complete: Shipped" at bounding box center [390, 315] width 130 height 15
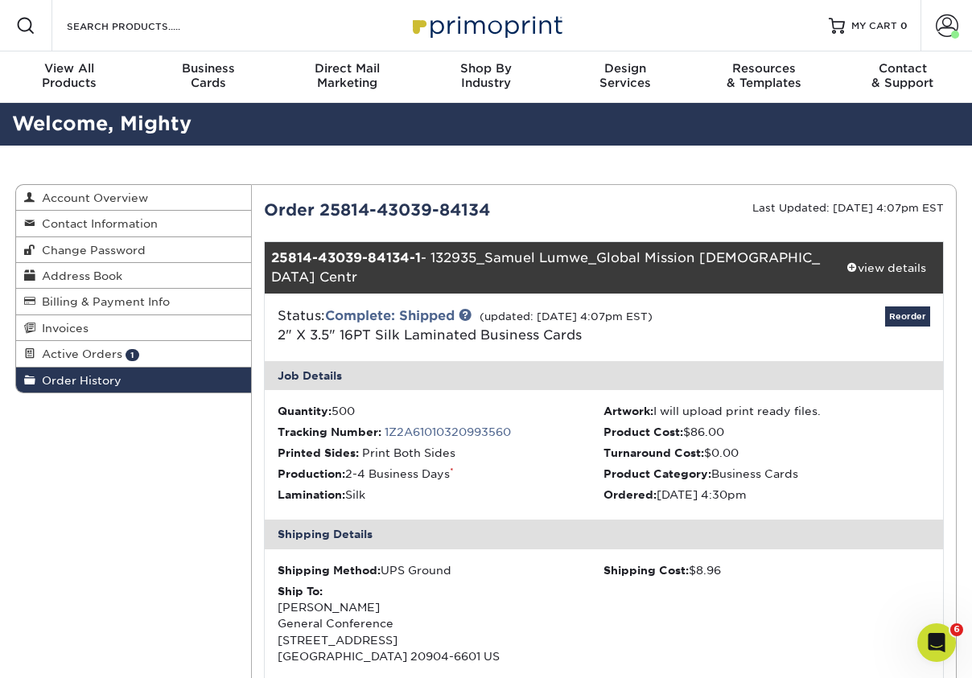
click at [440, 424] on li "Tracking Number: 1Z2A61010320993560" at bounding box center [441, 432] width 327 height 16
click at [446, 426] on link "1Z2A61010320993560" at bounding box center [448, 432] width 126 height 13
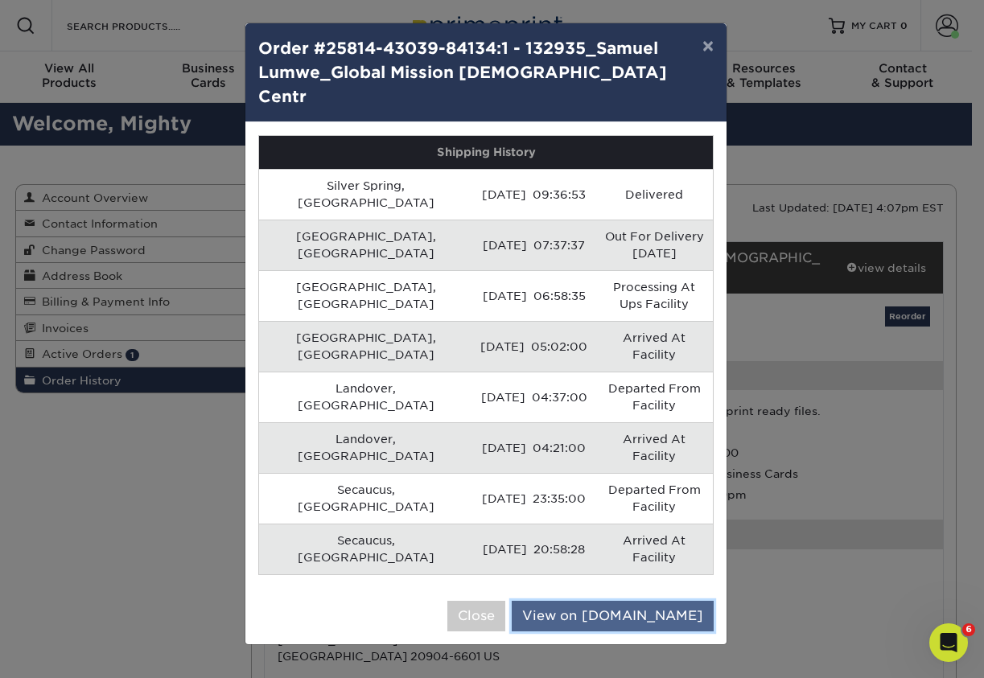
click at [675, 601] on link "View on [DOMAIN_NAME]" at bounding box center [613, 616] width 202 height 31
click at [708, 46] on button "×" at bounding box center [707, 45] width 37 height 45
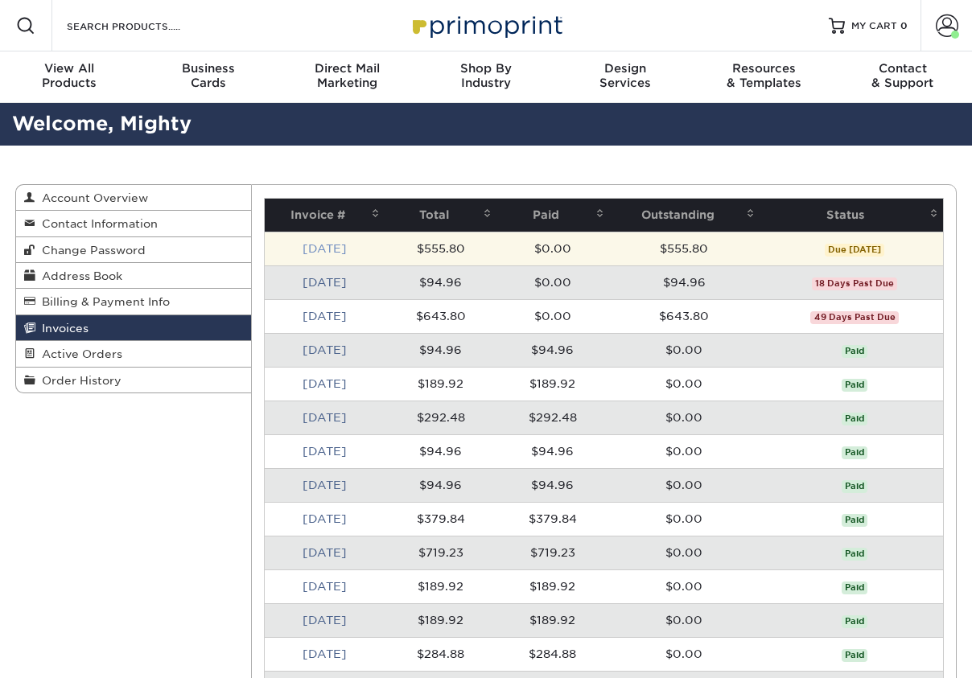
click at [321, 248] on link "[DATE]" at bounding box center [324, 248] width 44 height 13
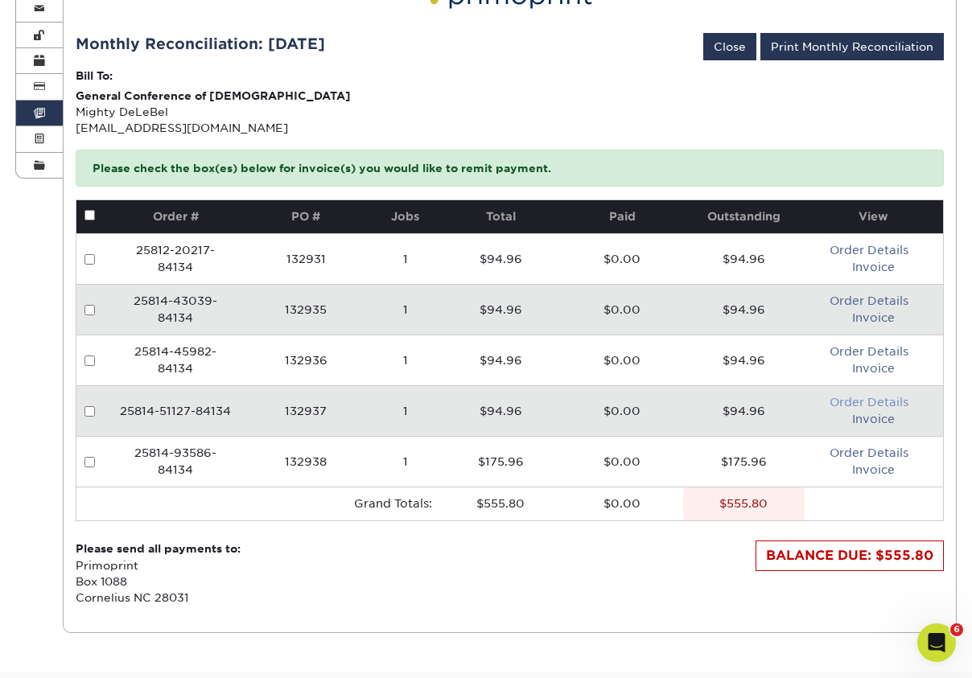
click at [879, 401] on link "Order Details" at bounding box center [868, 402] width 79 height 13
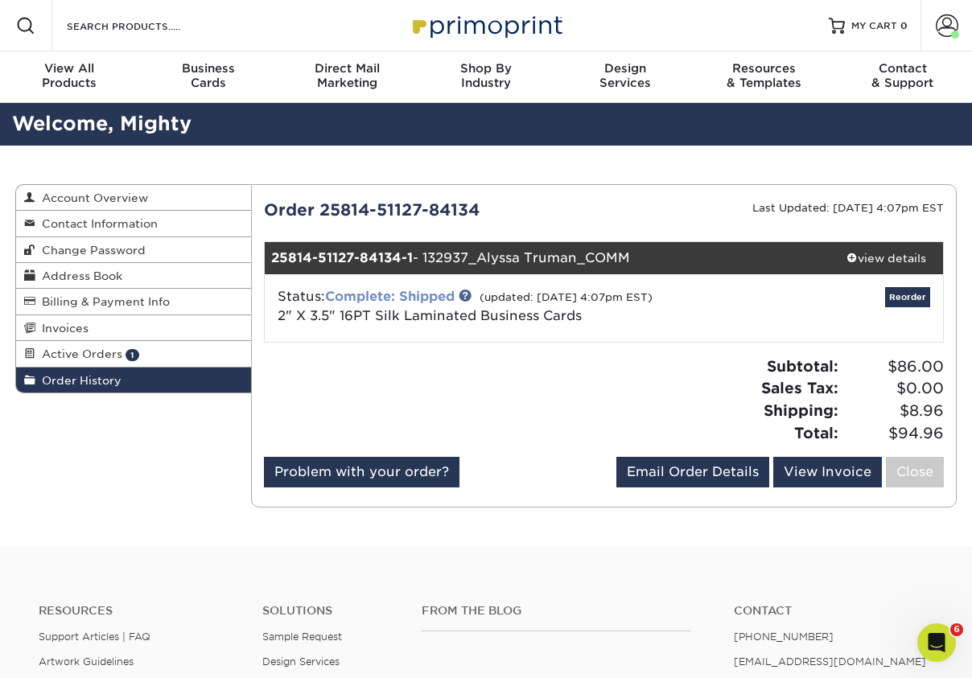
click at [404, 294] on link "Complete: Shipped" at bounding box center [390, 296] width 130 height 15
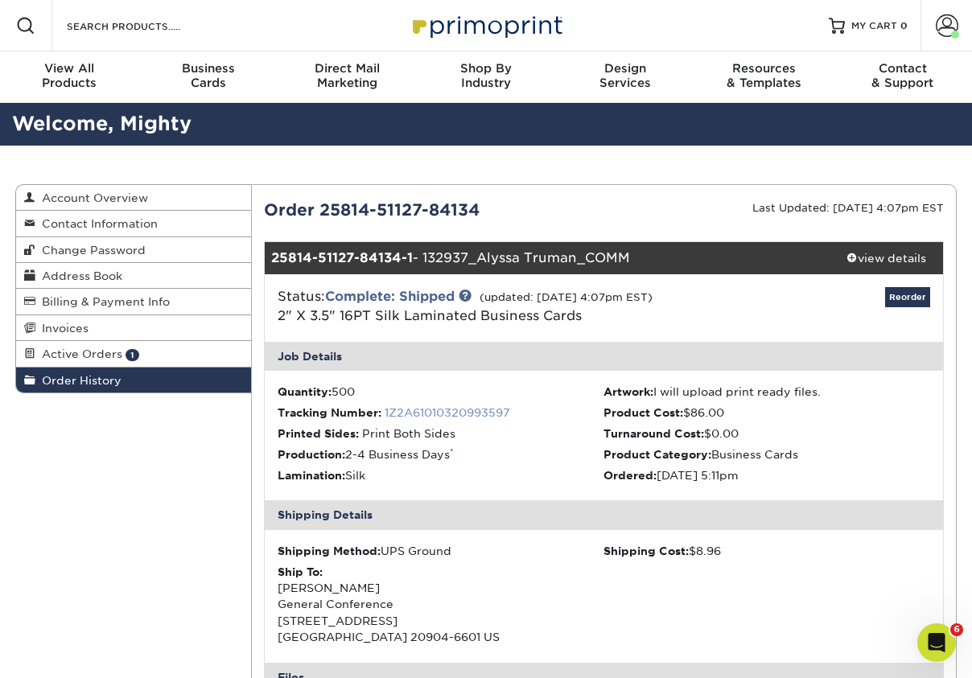
click at [438, 411] on link "1Z2A61010320993597" at bounding box center [447, 412] width 125 height 13
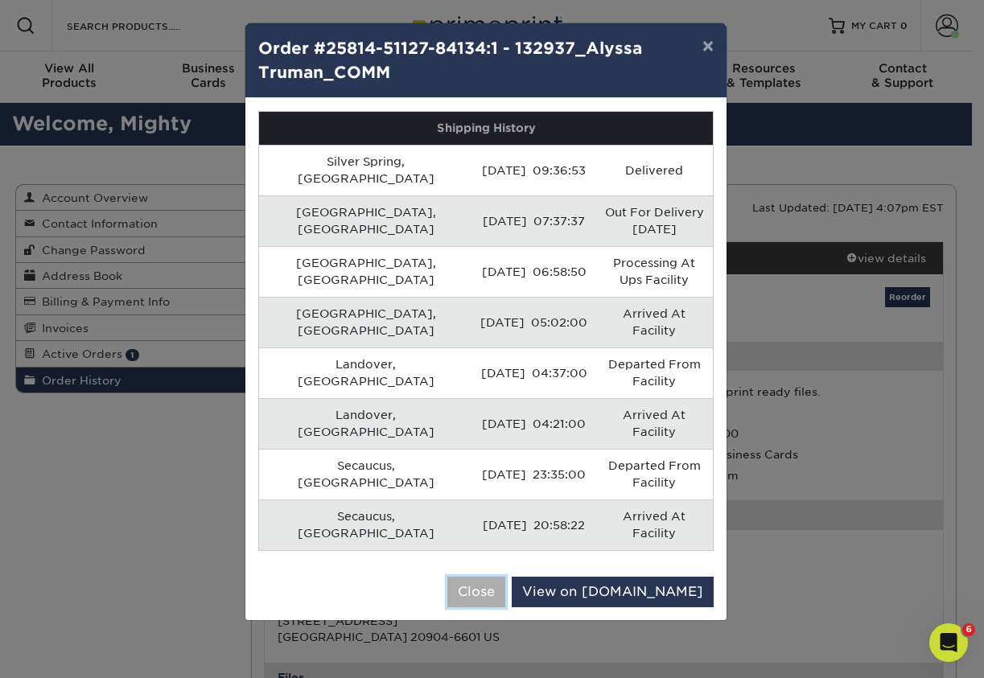
click at [505, 577] on button "Close" at bounding box center [476, 592] width 58 height 31
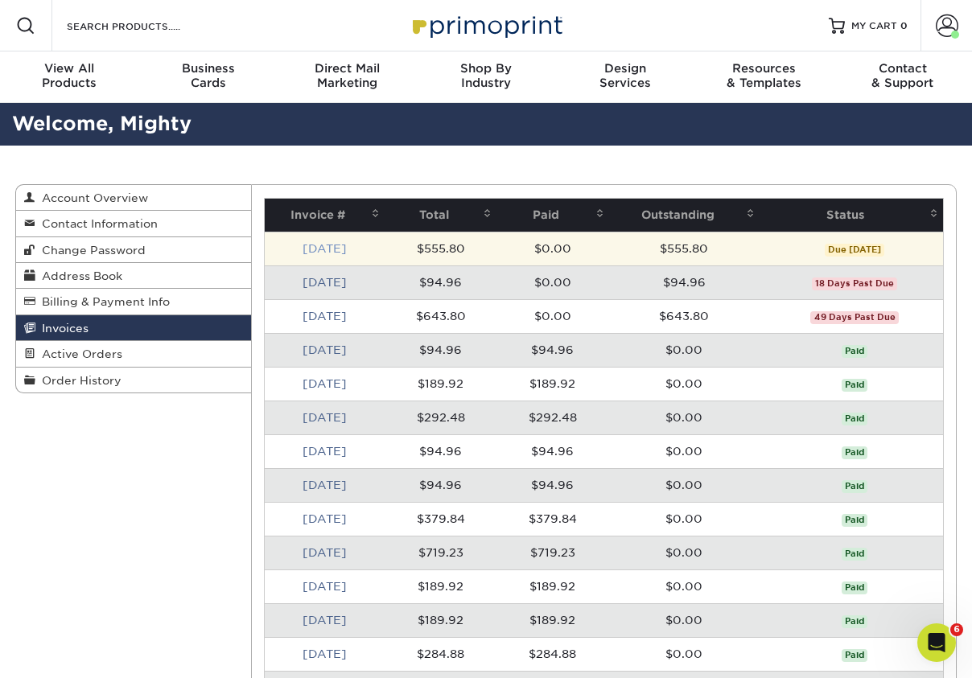
click at [313, 245] on link "[DATE]" at bounding box center [324, 248] width 44 height 13
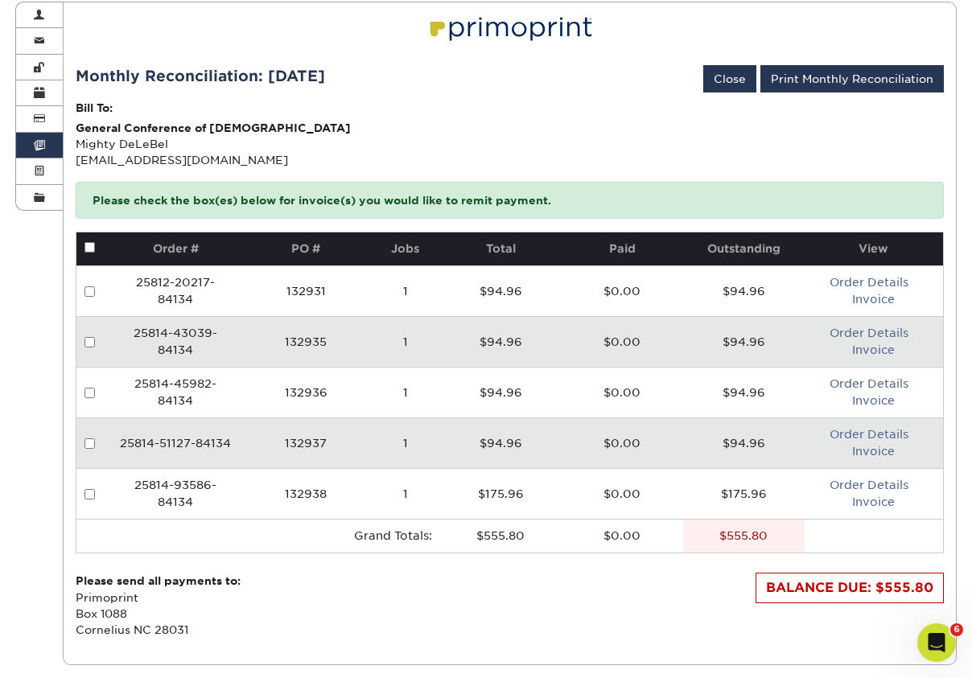
scroll to position [215, 0]
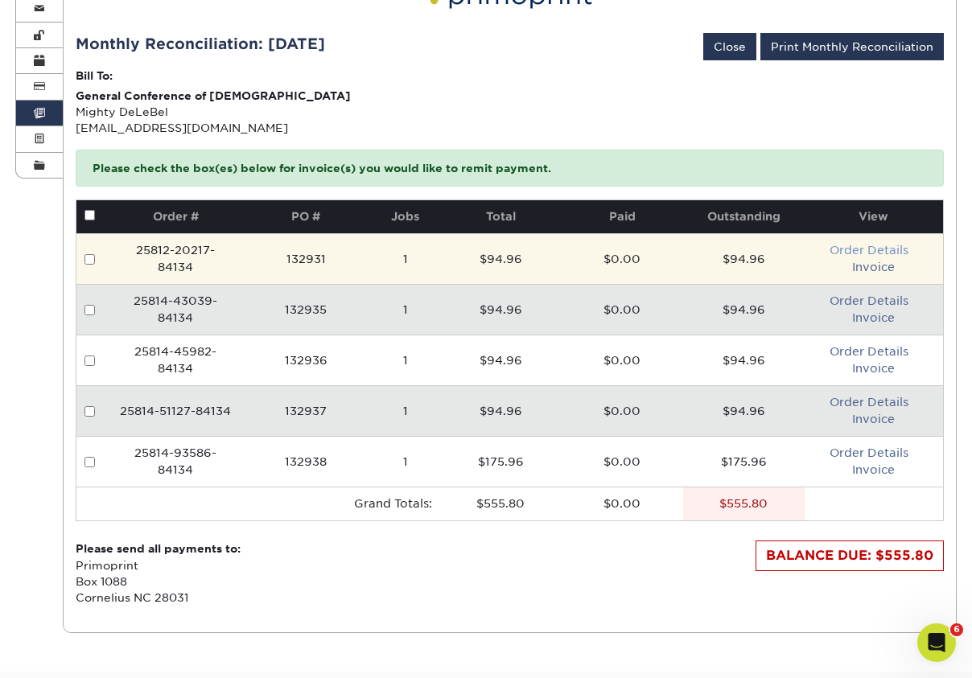
click at [896, 250] on link "Order Details" at bounding box center [868, 250] width 79 height 13
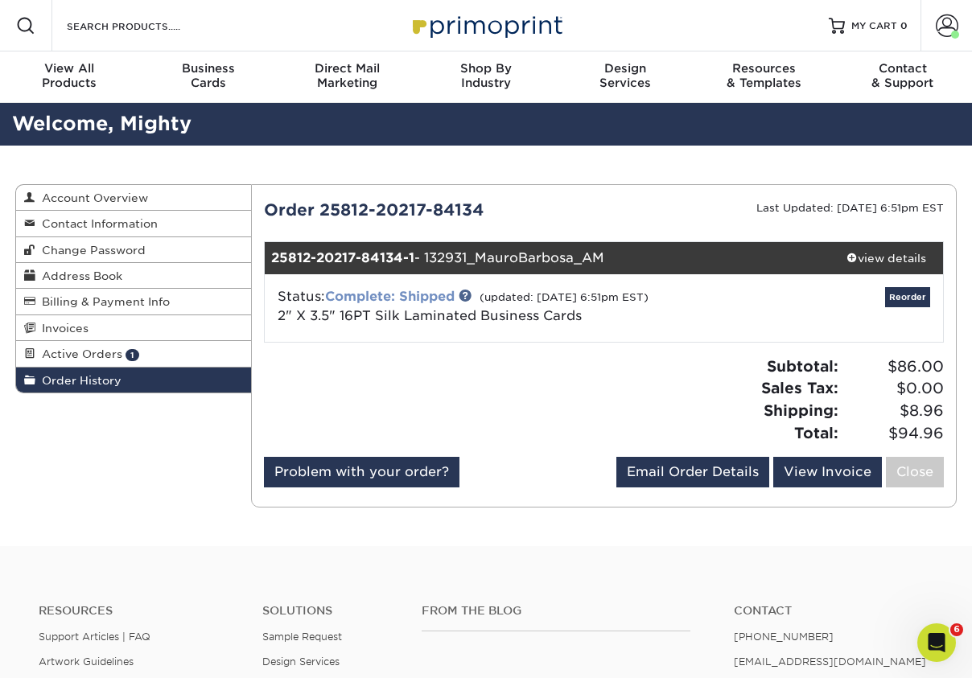
click at [447, 292] on link "Complete: Shipped" at bounding box center [390, 296] width 130 height 15
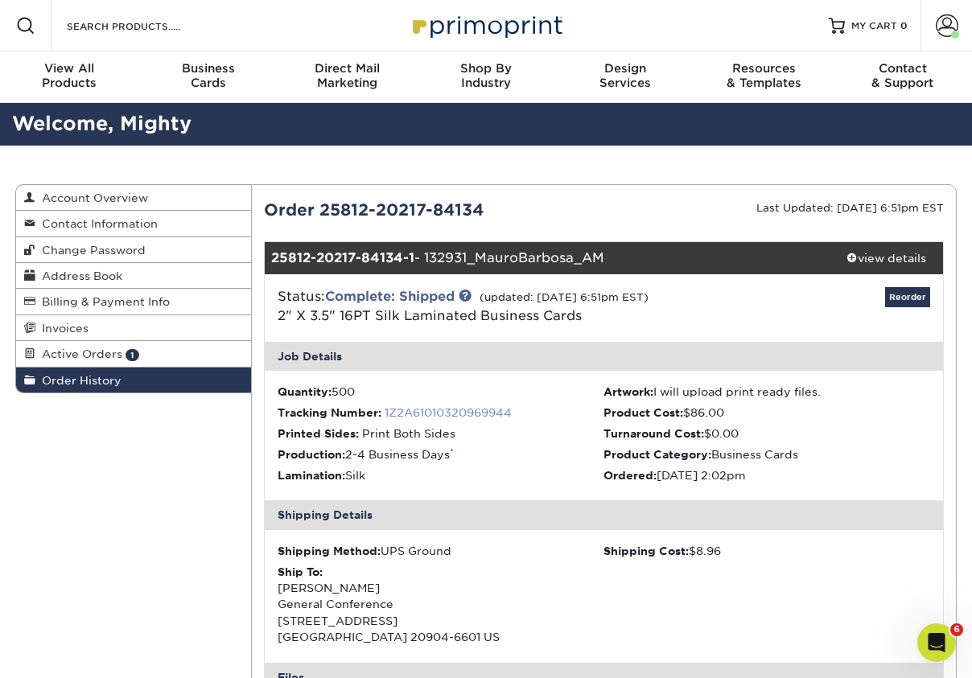
click at [424, 409] on link "1Z2A61010320969944" at bounding box center [448, 412] width 127 height 13
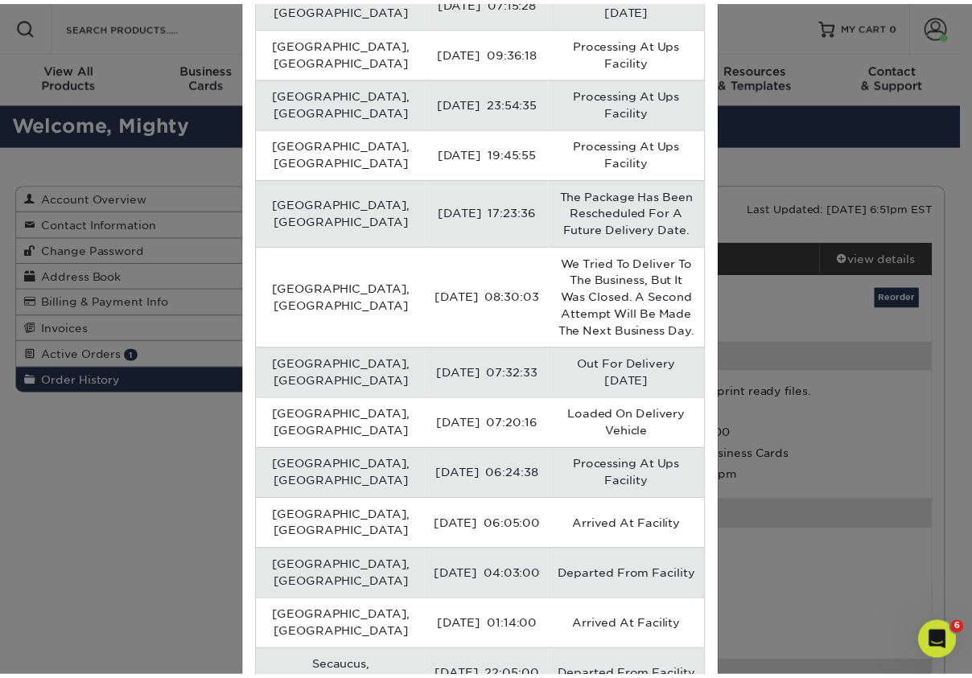
scroll to position [236, 0]
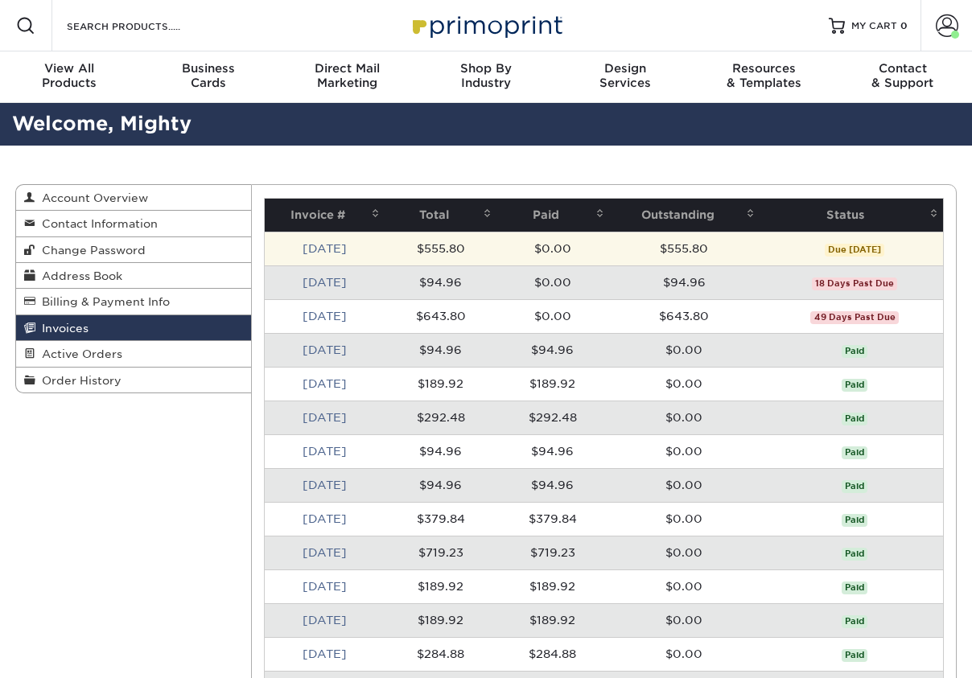
click at [311, 257] on td "[DATE]" at bounding box center [325, 249] width 120 height 34
click at [323, 245] on link "[DATE]" at bounding box center [324, 248] width 44 height 13
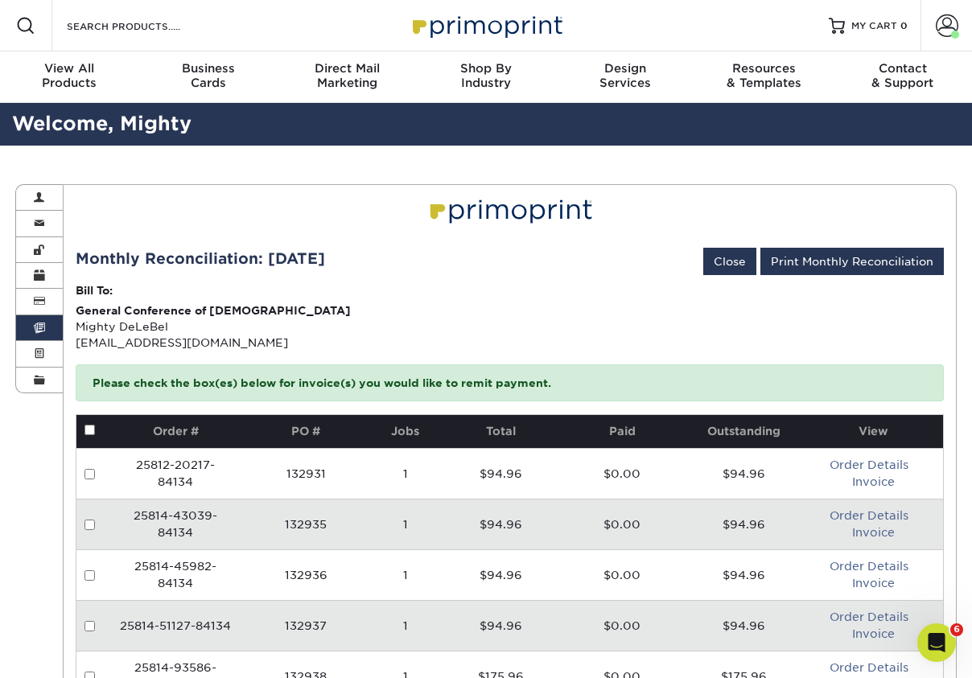
scroll to position [107, 0]
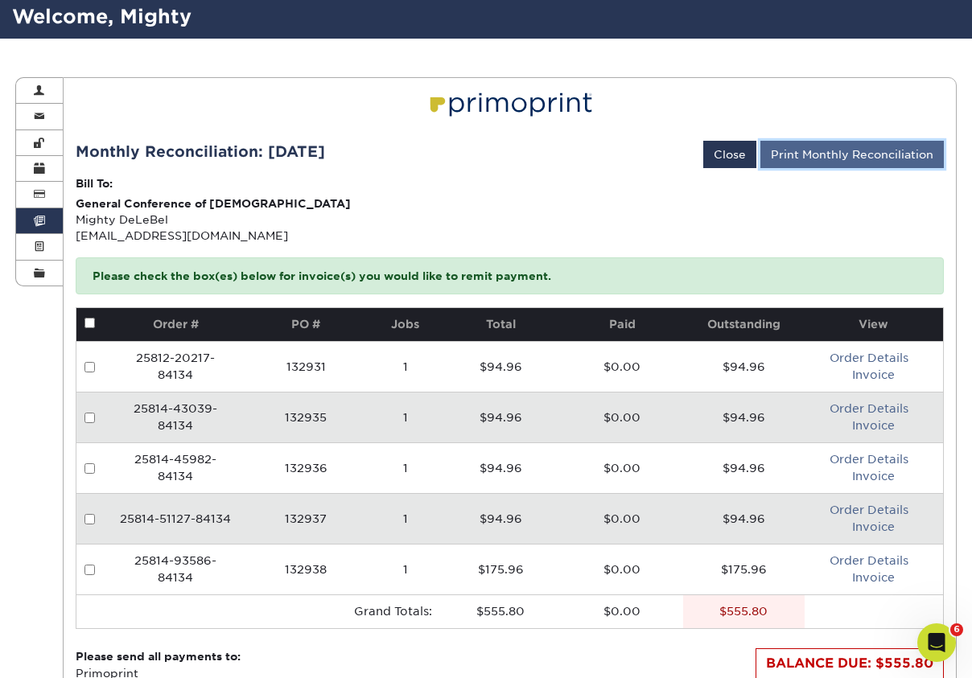
click at [872, 160] on link "Print Monthly Reconciliation" at bounding box center [851, 154] width 183 height 27
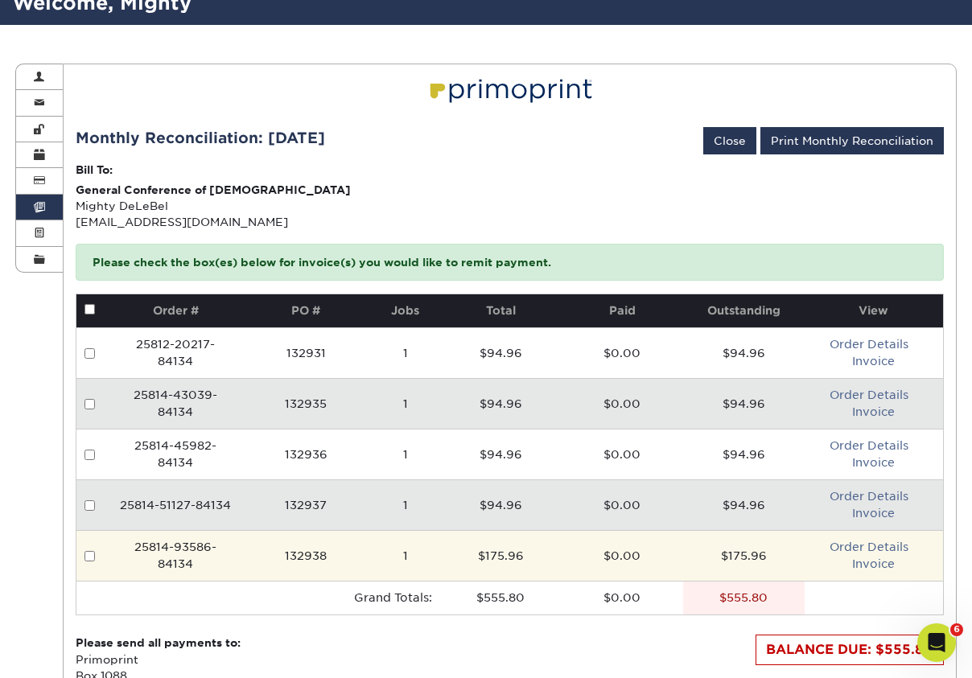
scroll to position [0, 0]
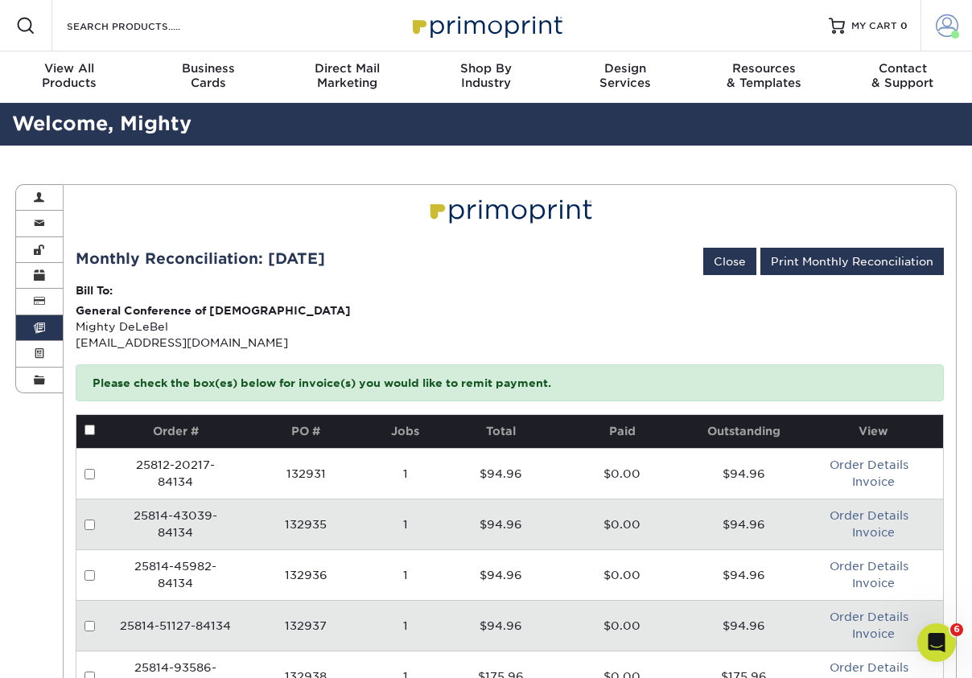
click at [952, 24] on span at bounding box center [947, 25] width 23 height 23
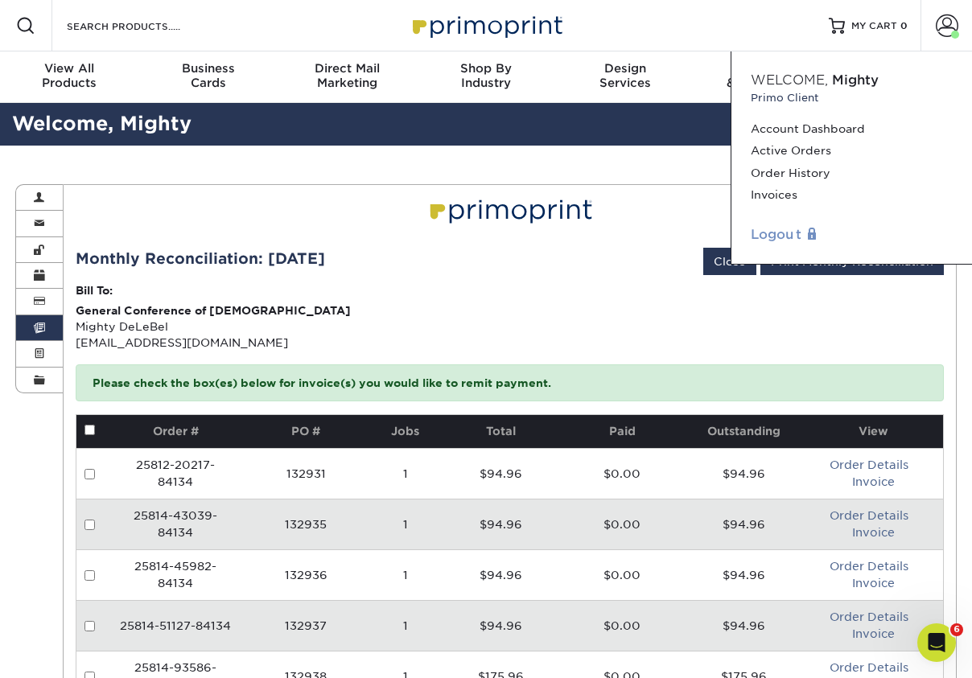
click at [777, 240] on link "Logout" at bounding box center [852, 234] width 202 height 19
